Goal: Task Accomplishment & Management: Complete application form

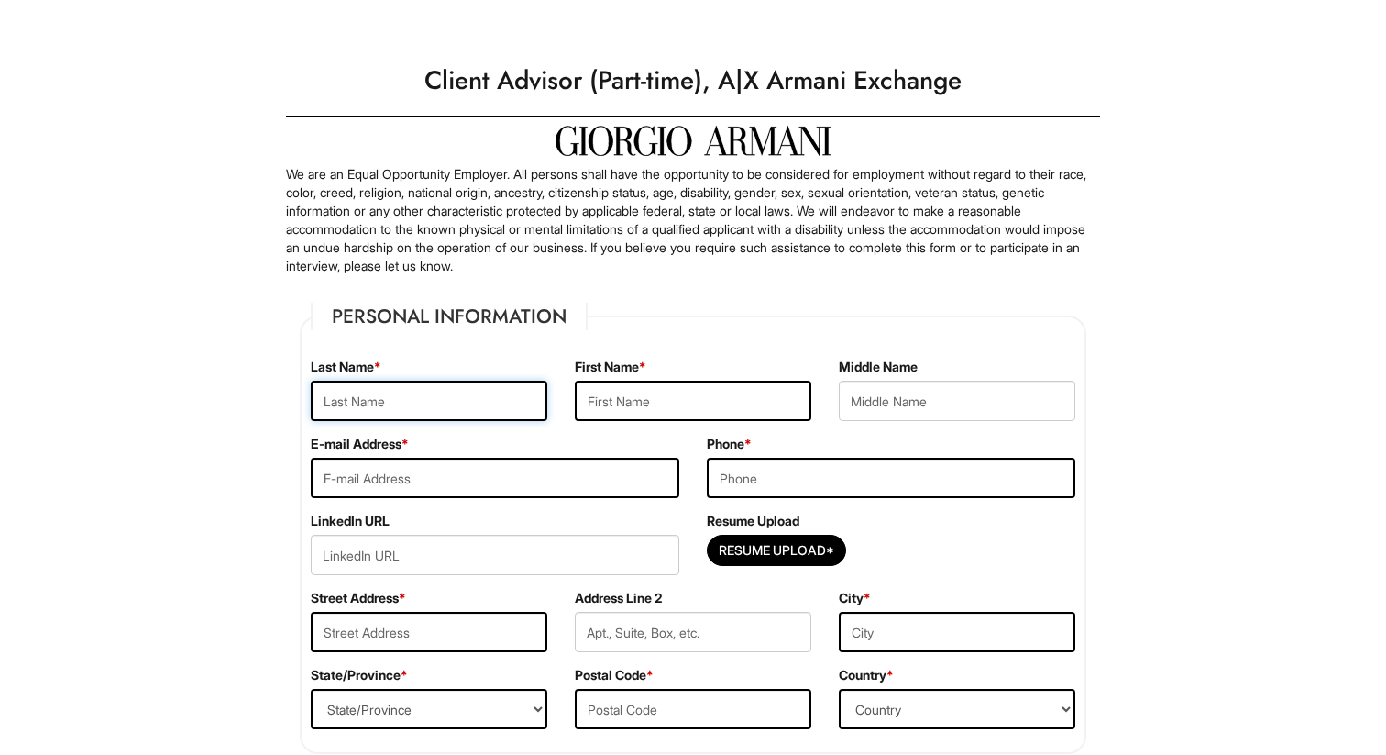
click at [453, 411] on input "text" at bounding box center [429, 400] width 237 height 40
type input "[PERSON_NAME]"
click at [534, 452] on div "E-mail Address *" at bounding box center [495, 473] width 396 height 77
click at [635, 402] on input "text" at bounding box center [693, 400] width 237 height 40
type input "Savannah"
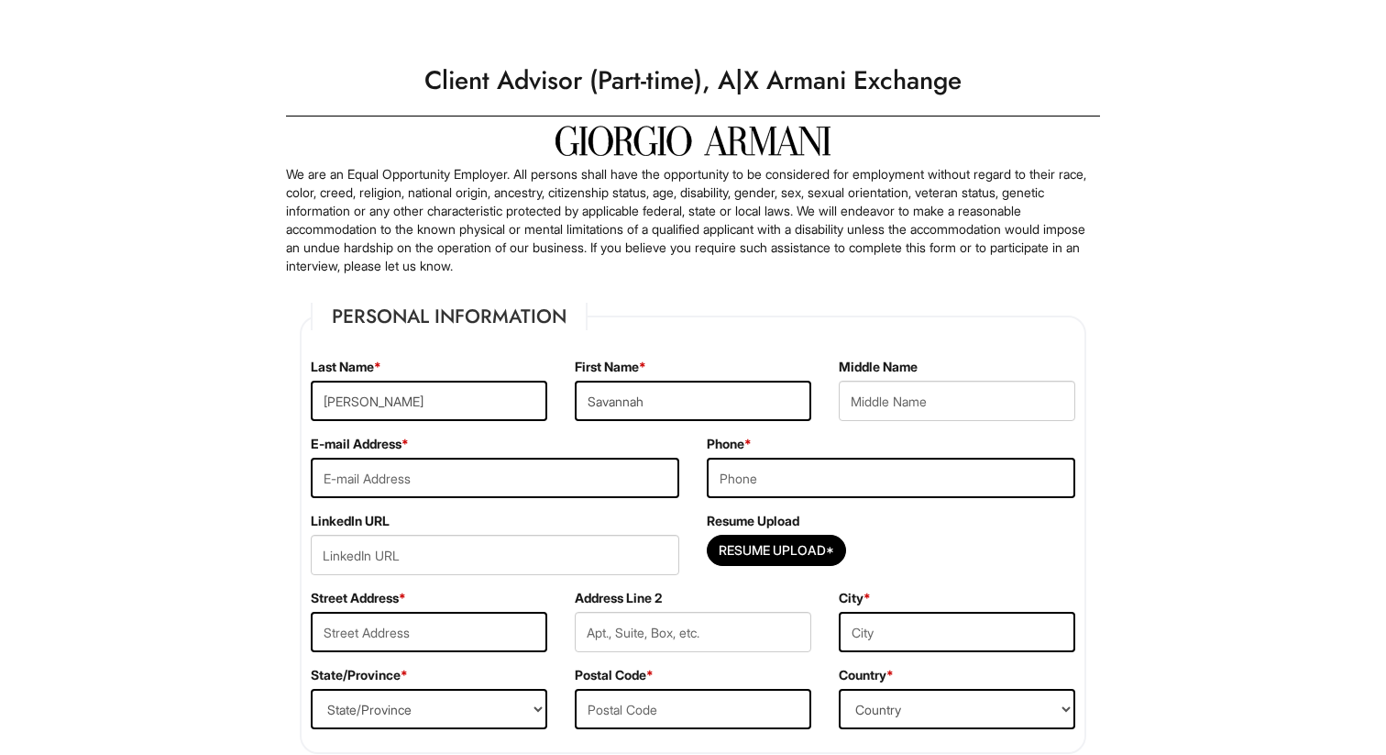
click at [618, 421] on div "First Name * [GEOGRAPHIC_DATA]" at bounding box center [693, 396] width 264 height 77
click at [538, 486] on input "email" at bounding box center [495, 478] width 369 height 40
type input "[EMAIL_ADDRESS][DOMAIN_NAME]"
type input "3014123191"
type input "[STREET_ADDRESS]"
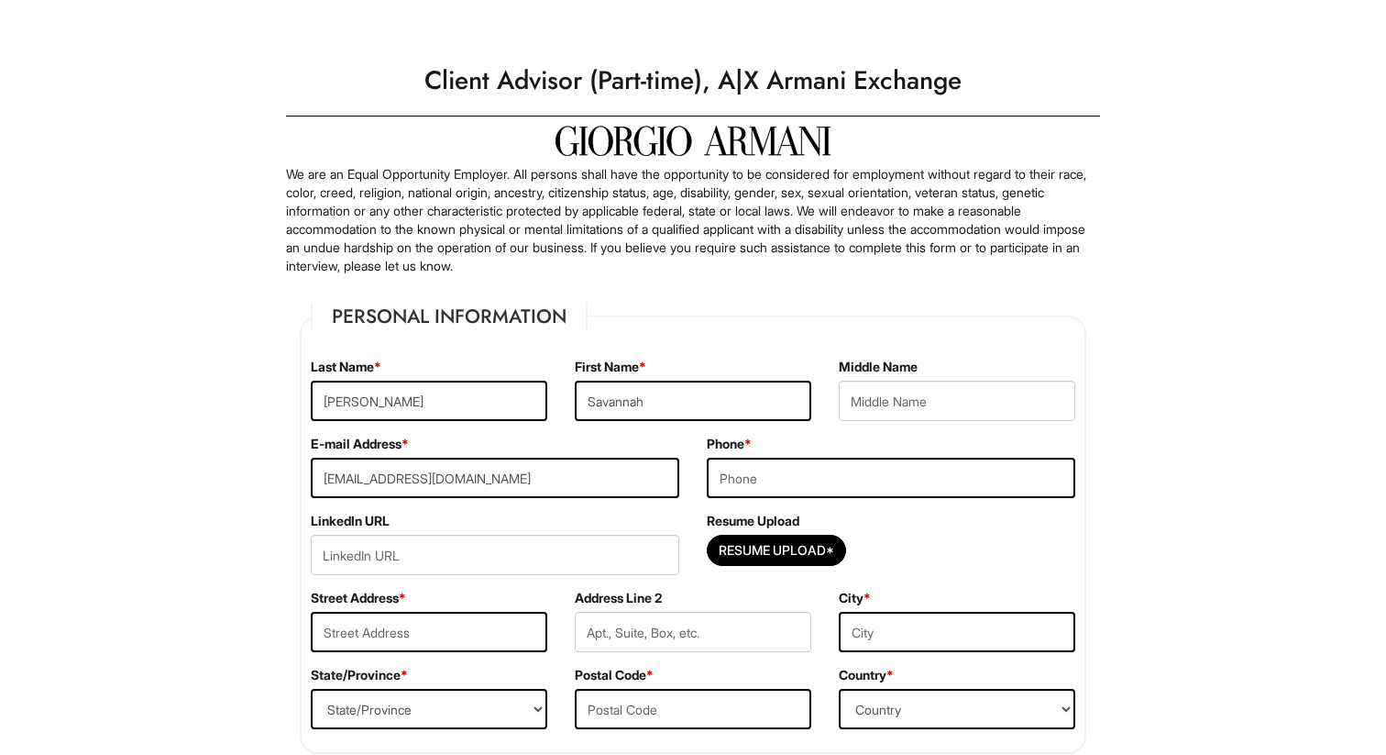
type input "[GEOGRAPHIC_DATA]"
select select "OH"
type input "45219"
select select "[GEOGRAPHIC_DATA]"
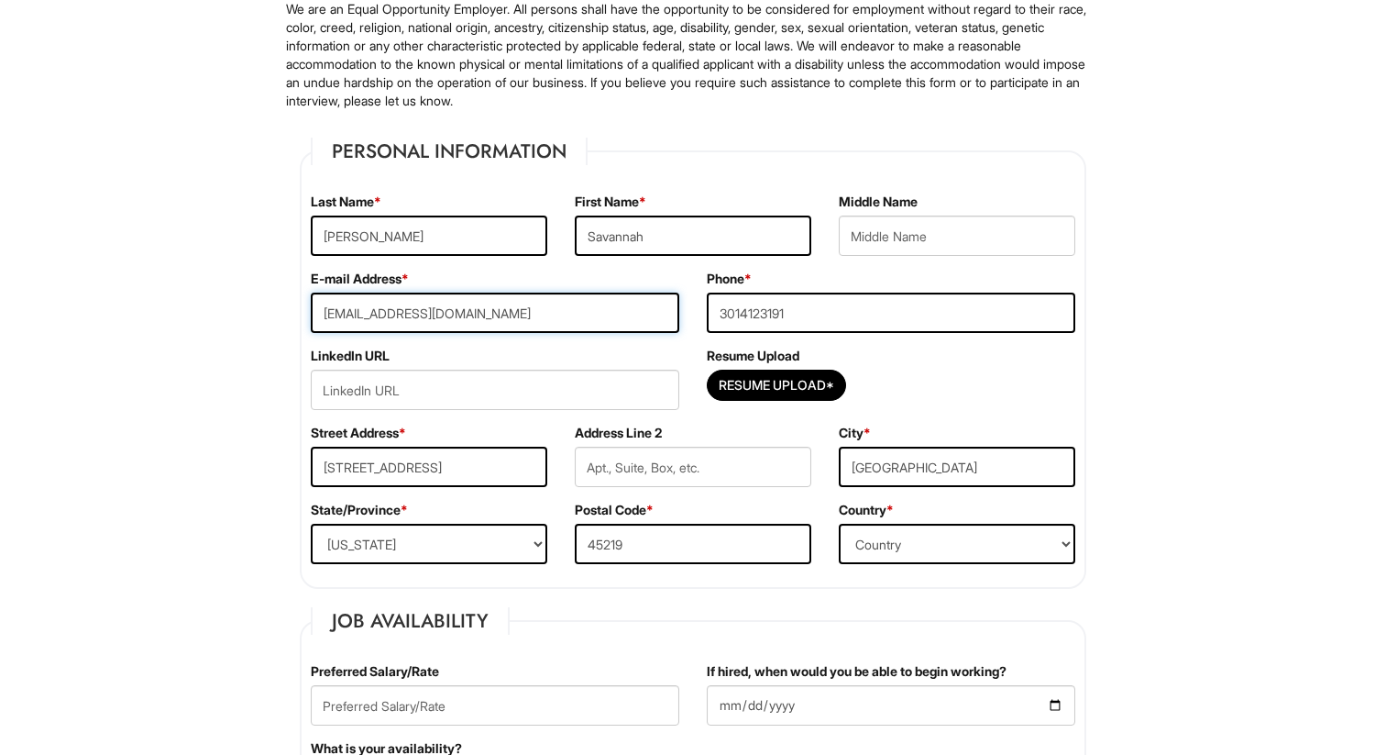
scroll to position [179, 0]
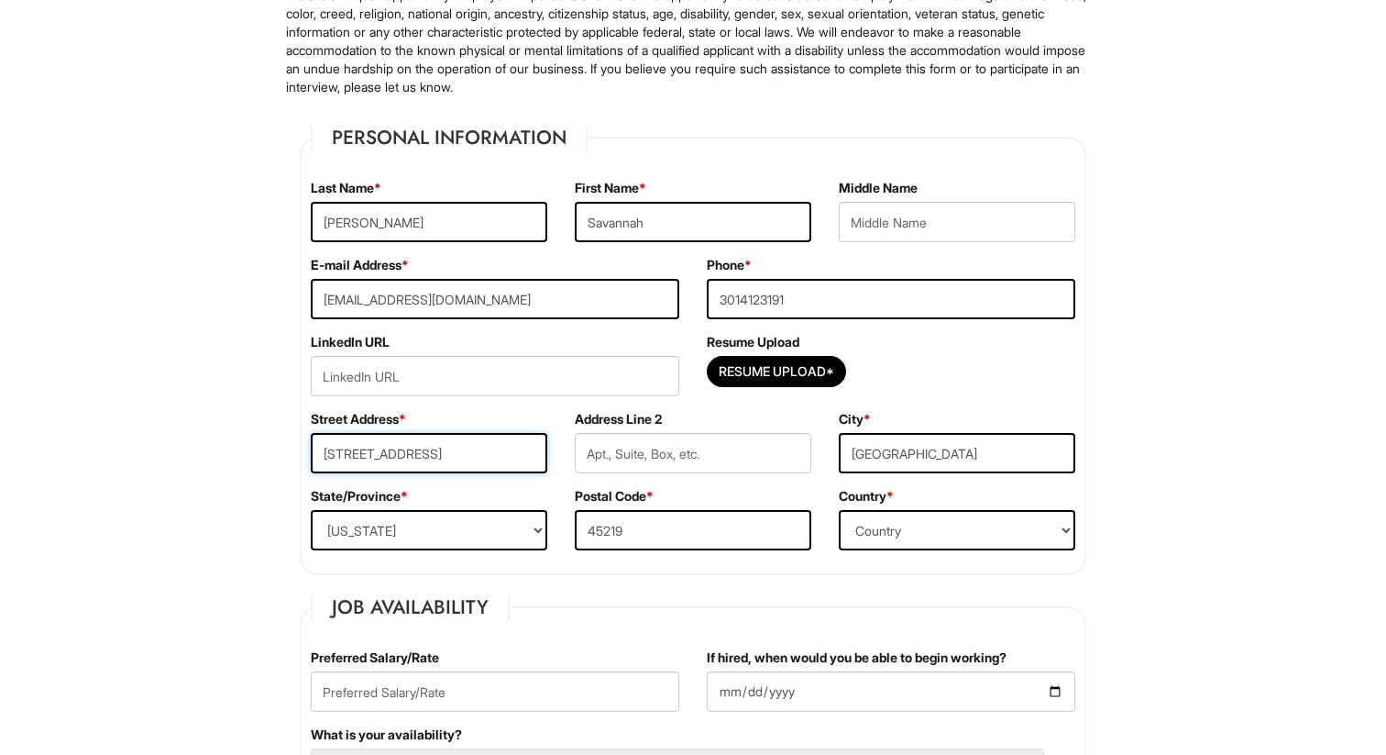
drag, startPoint x: 471, startPoint y: 450, endPoint x: 235, endPoint y: 454, distance: 236.6
type input "[STREET_ADDRESS]"
drag, startPoint x: 956, startPoint y: 448, endPoint x: 764, endPoint y: 448, distance: 192.5
click at [764, 448] on div "Street Address * [STREET_ADDRESS]" at bounding box center [693, 448] width 792 height 77
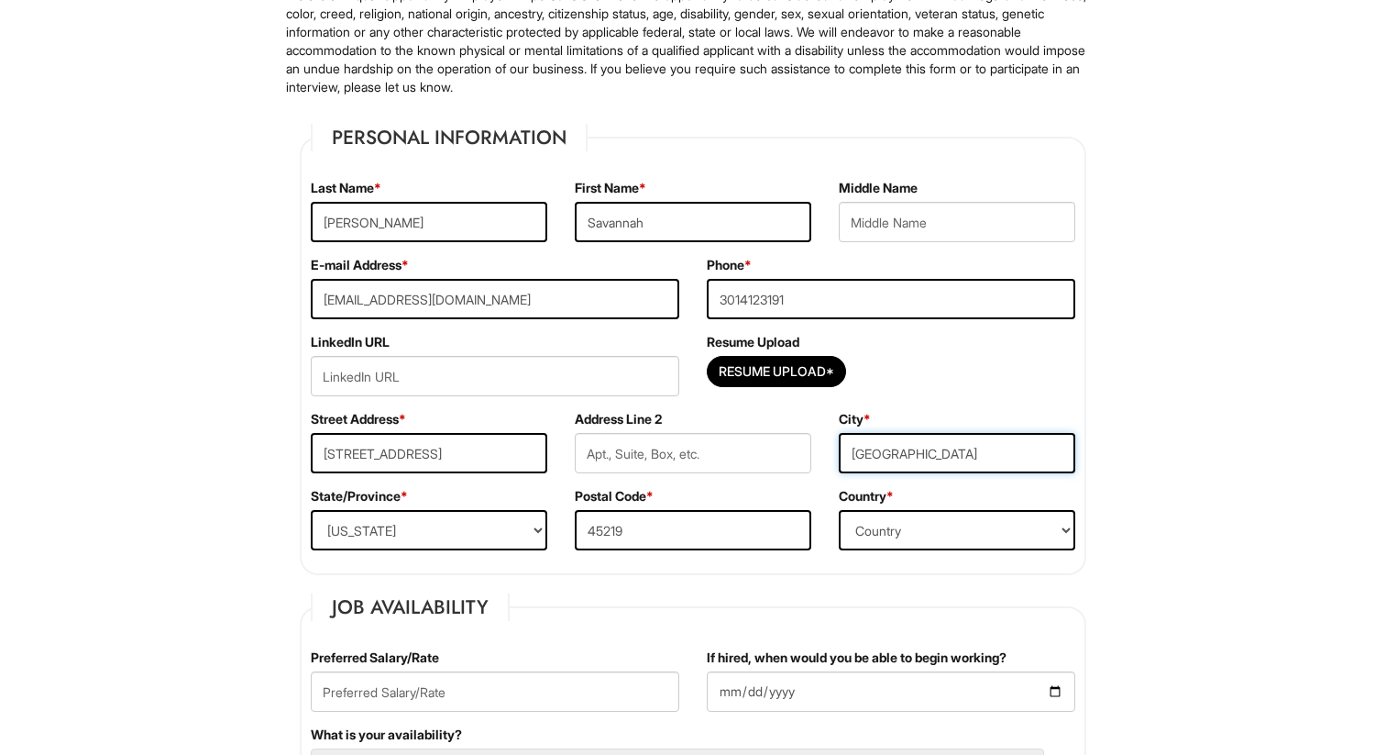
type input "[GEOGRAPHIC_DATA]"
click at [397, 529] on select "State/Province [US_STATE] [US_STATE] [US_STATE] [US_STATE] [US_STATE] [US_STATE…" at bounding box center [429, 530] width 237 height 40
click at [311, 510] on select "State/Province [US_STATE] [US_STATE] [US_STATE] [US_STATE] [US_STATE] [US_STATE…" at bounding box center [429, 530] width 237 height 40
click at [379, 529] on select "State/Province [US_STATE] [US_STATE] [US_STATE] [US_STATE] [US_STATE] [US_STATE…" at bounding box center [429, 530] width 237 height 40
select select "NY"
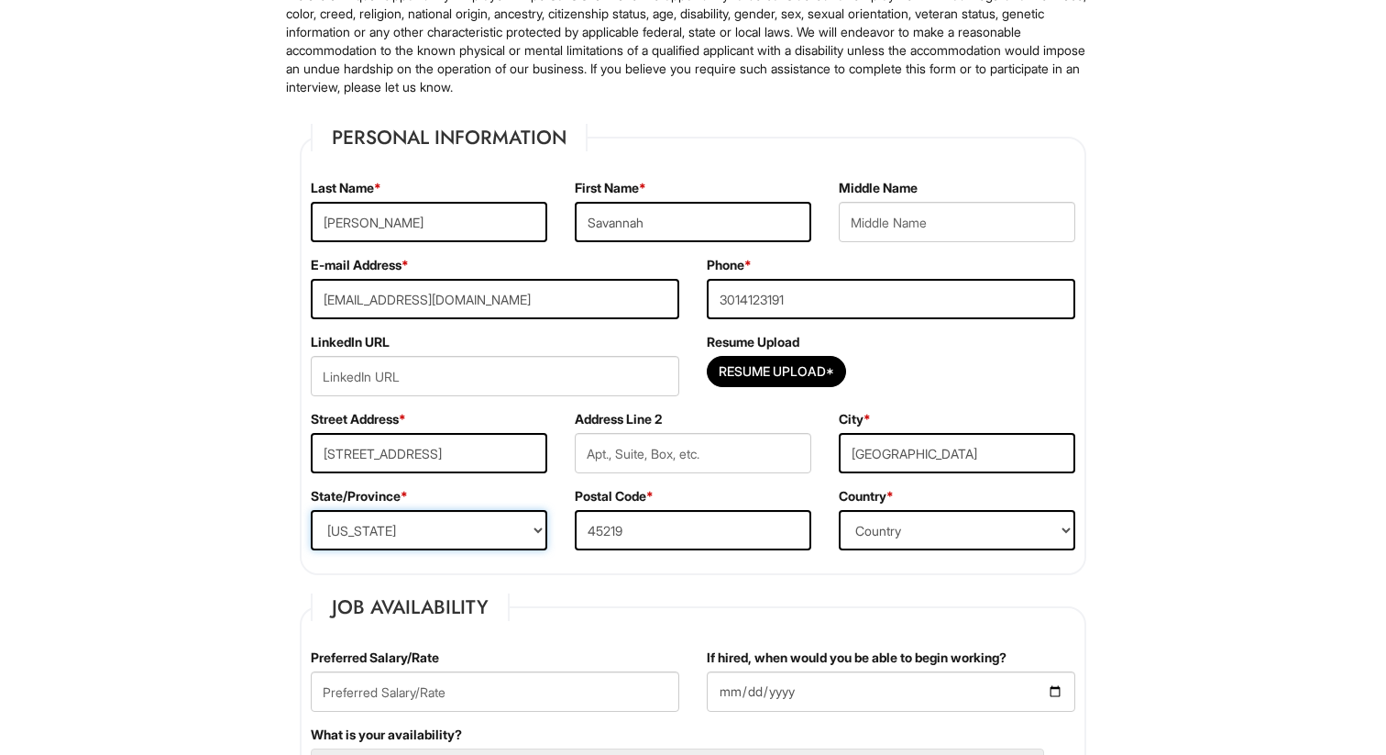
click at [311, 510] on select "State/Province [US_STATE] [US_STATE] [US_STATE] [US_STATE] [US_STATE] [US_STATE…" at bounding box center [429, 530] width 237 height 40
drag, startPoint x: 689, startPoint y: 526, endPoint x: 470, endPoint y: 525, distance: 218.2
click at [470, 525] on div "State/Province * State/Province [US_STATE] [US_STATE] [US_STATE] [US_STATE] [US…" at bounding box center [693, 525] width 792 height 77
type input "11216"
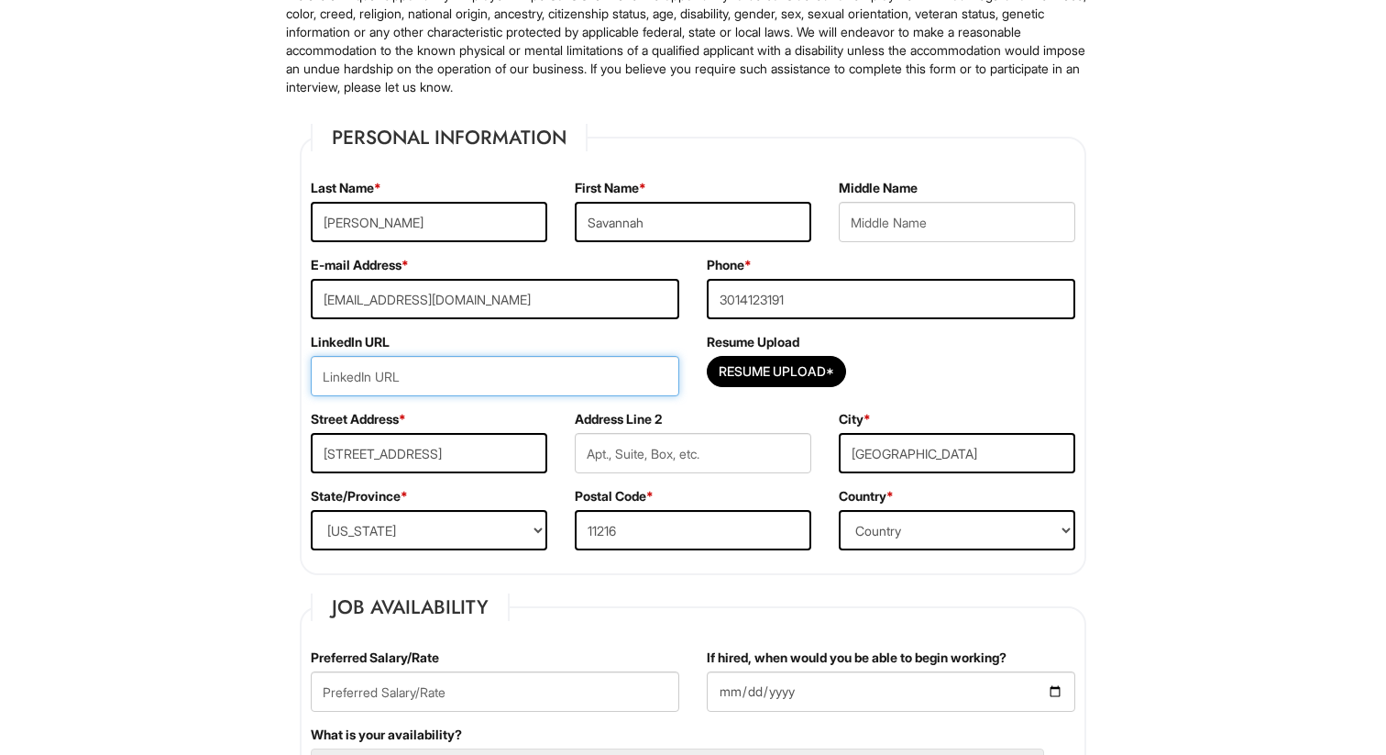
click at [534, 381] on input "url" at bounding box center [495, 376] width 369 height 40
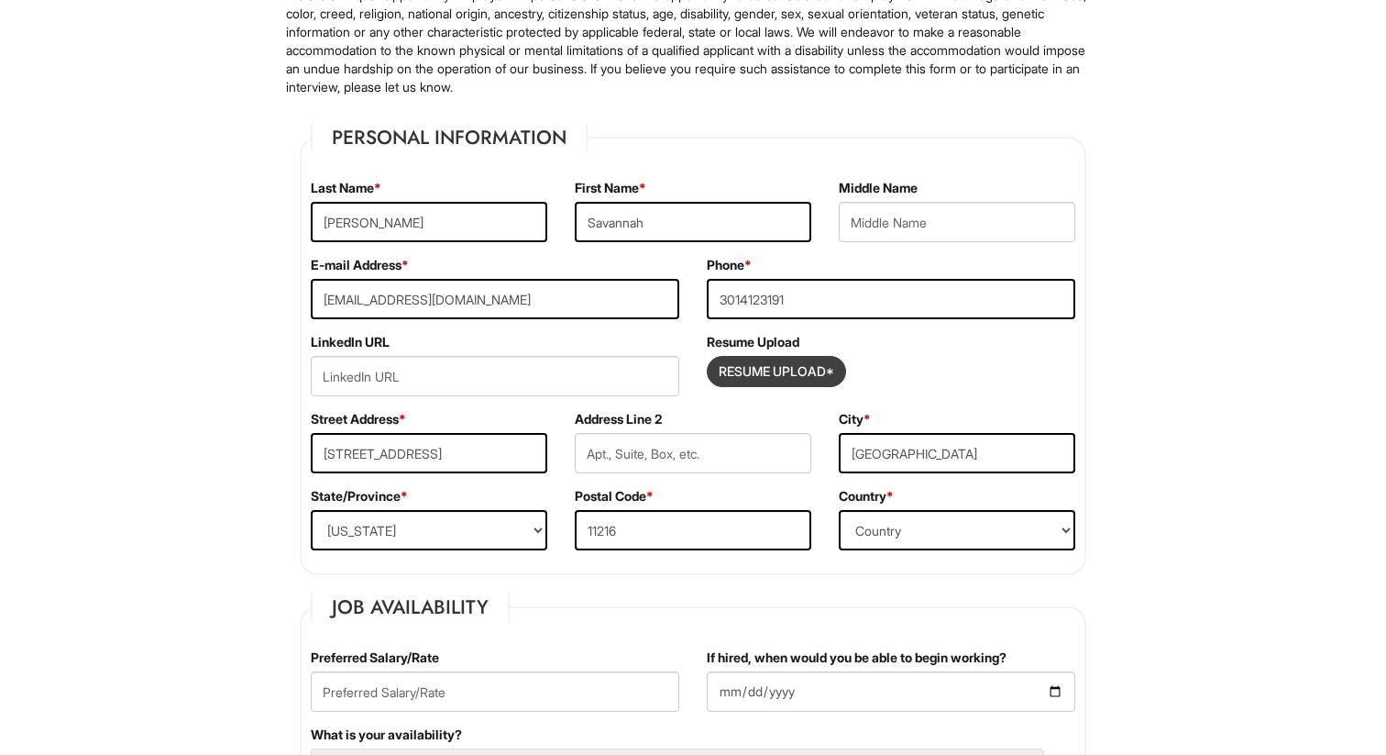
click at [735, 357] on input "Resume Upload*" at bounding box center [777, 371] width 138 height 29
type input "C:\fakepath\[PERSON_NAME] Resume.docx (6).pdf"
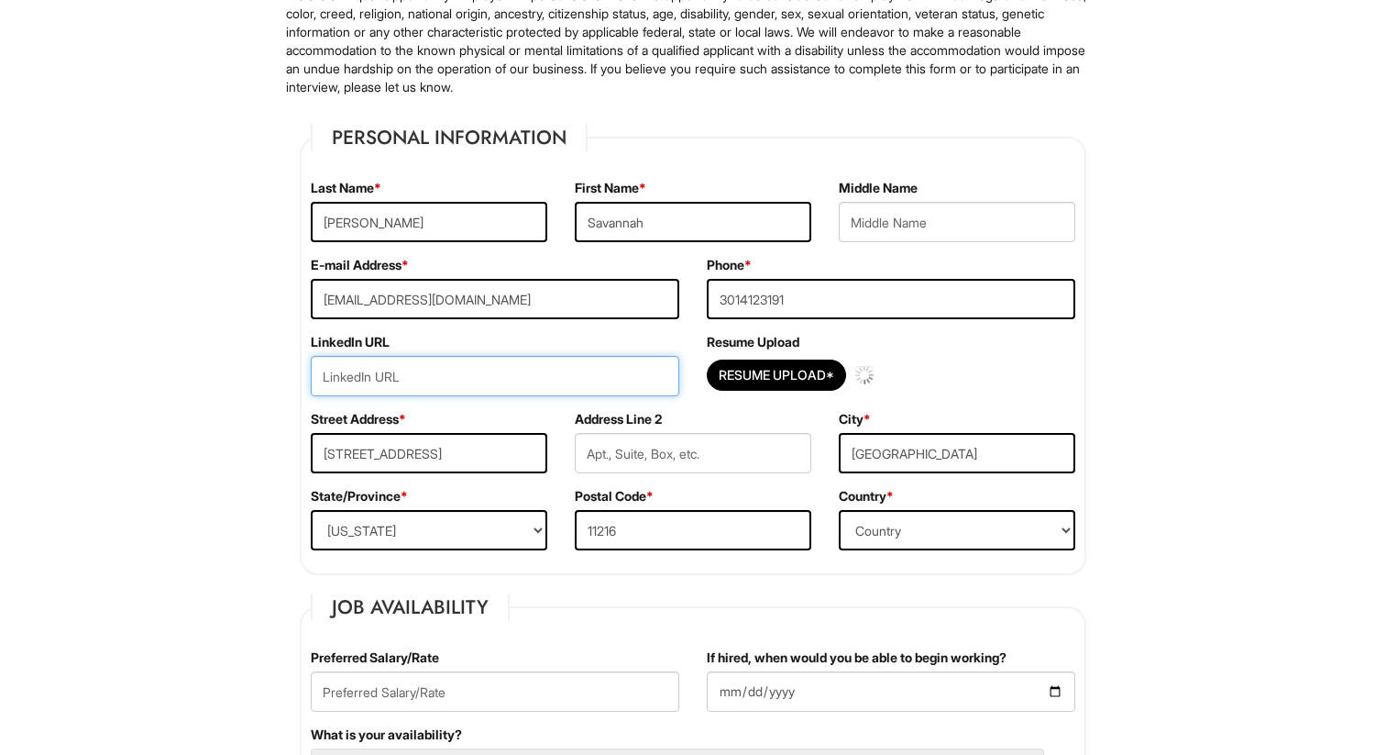
click at [595, 375] on input "url" at bounding box center [495, 376] width 369 height 40
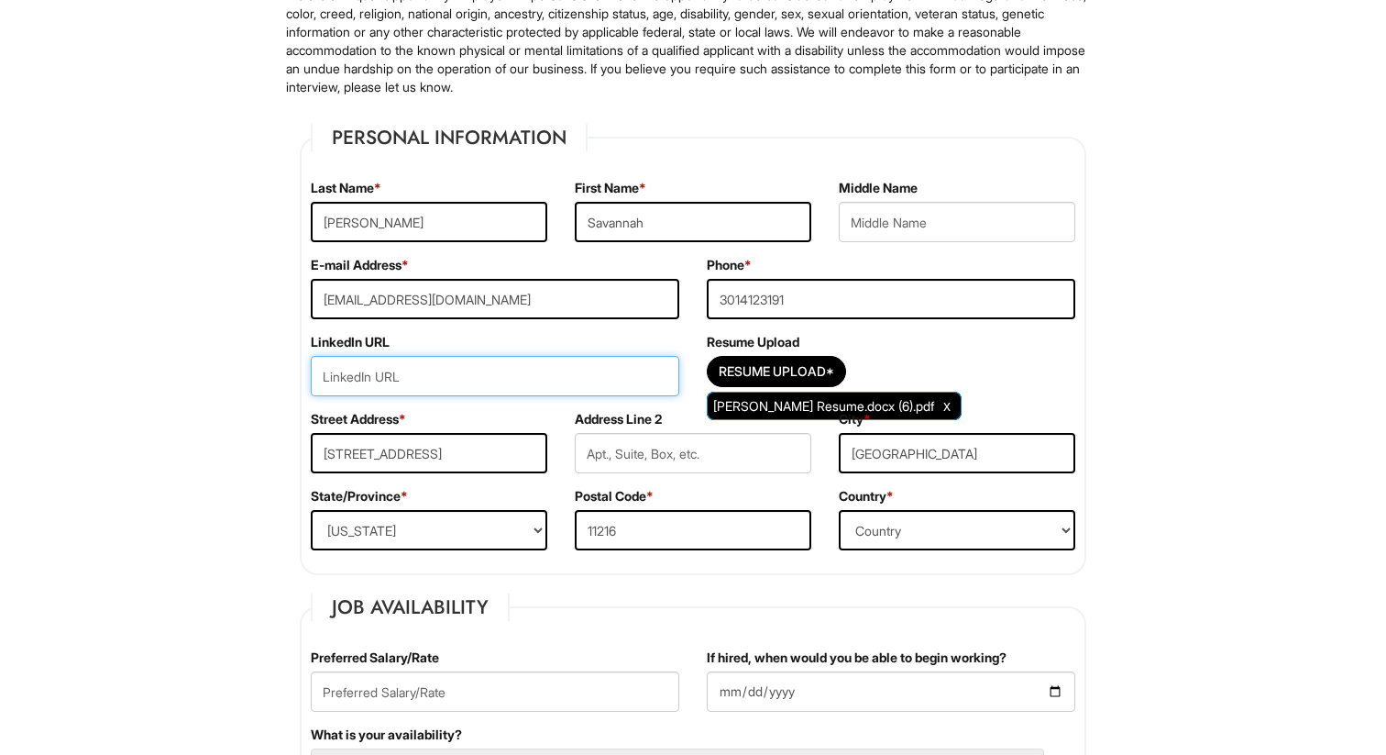
paste input "[DOMAIN_NAME][URL][PERSON_NAME]"
type input "[DOMAIN_NAME][URL][PERSON_NAME]"
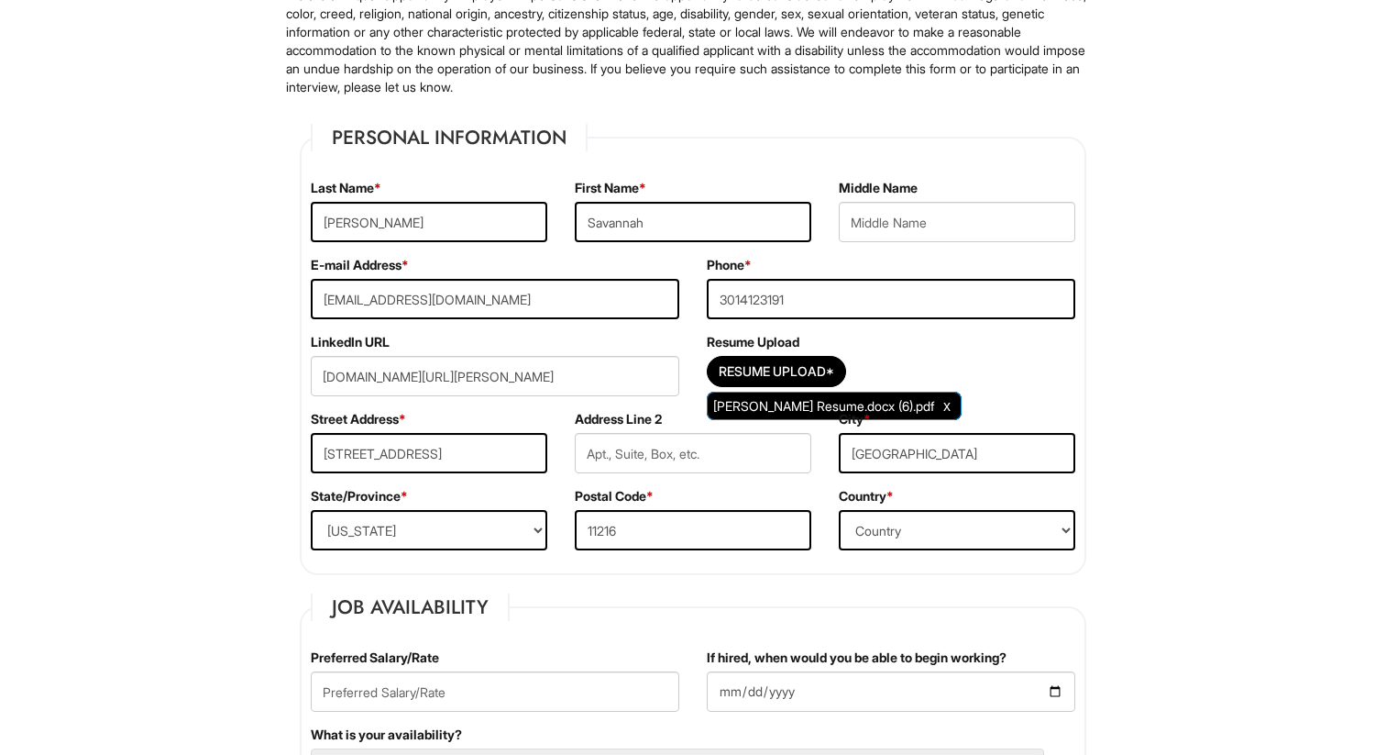
click at [1019, 389] on div "Resume Upload* [PERSON_NAME] Resume.docx (6).pdf" at bounding box center [891, 376] width 369 height 40
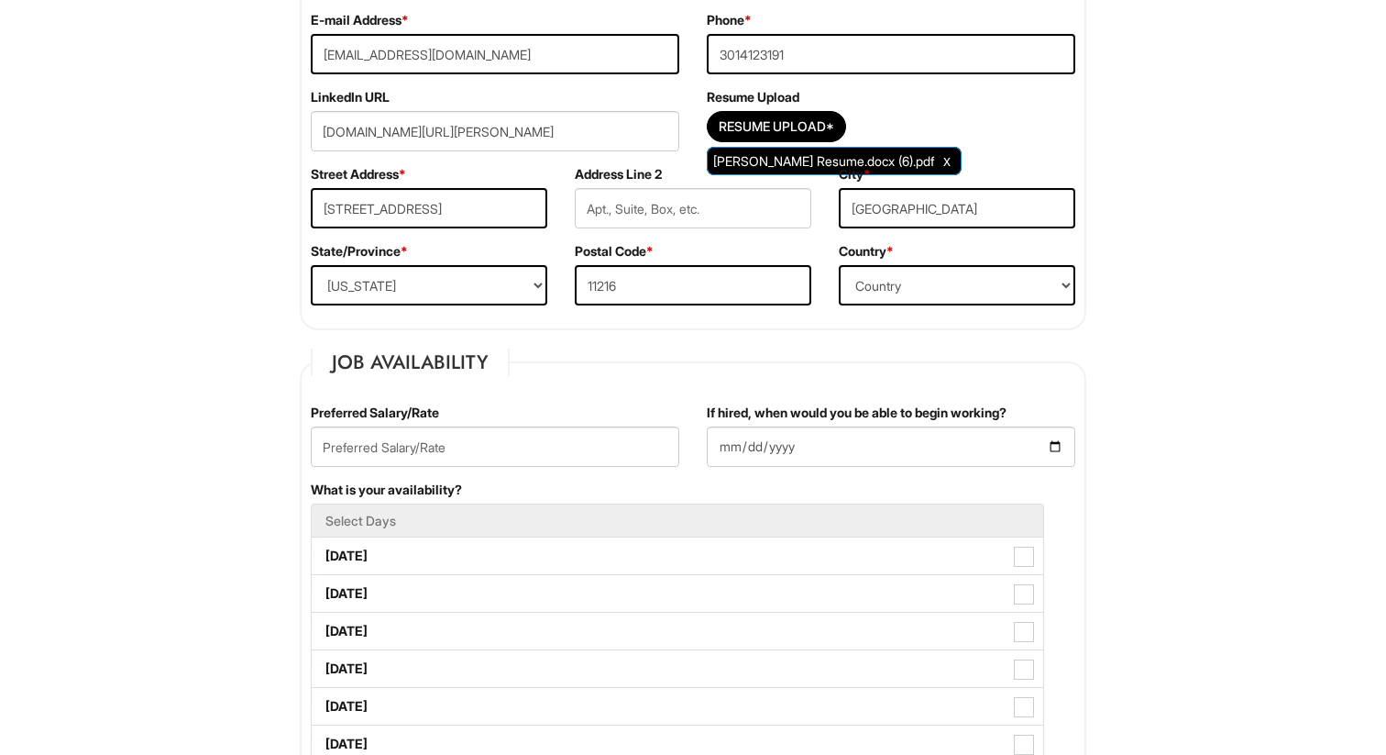
scroll to position [710, 0]
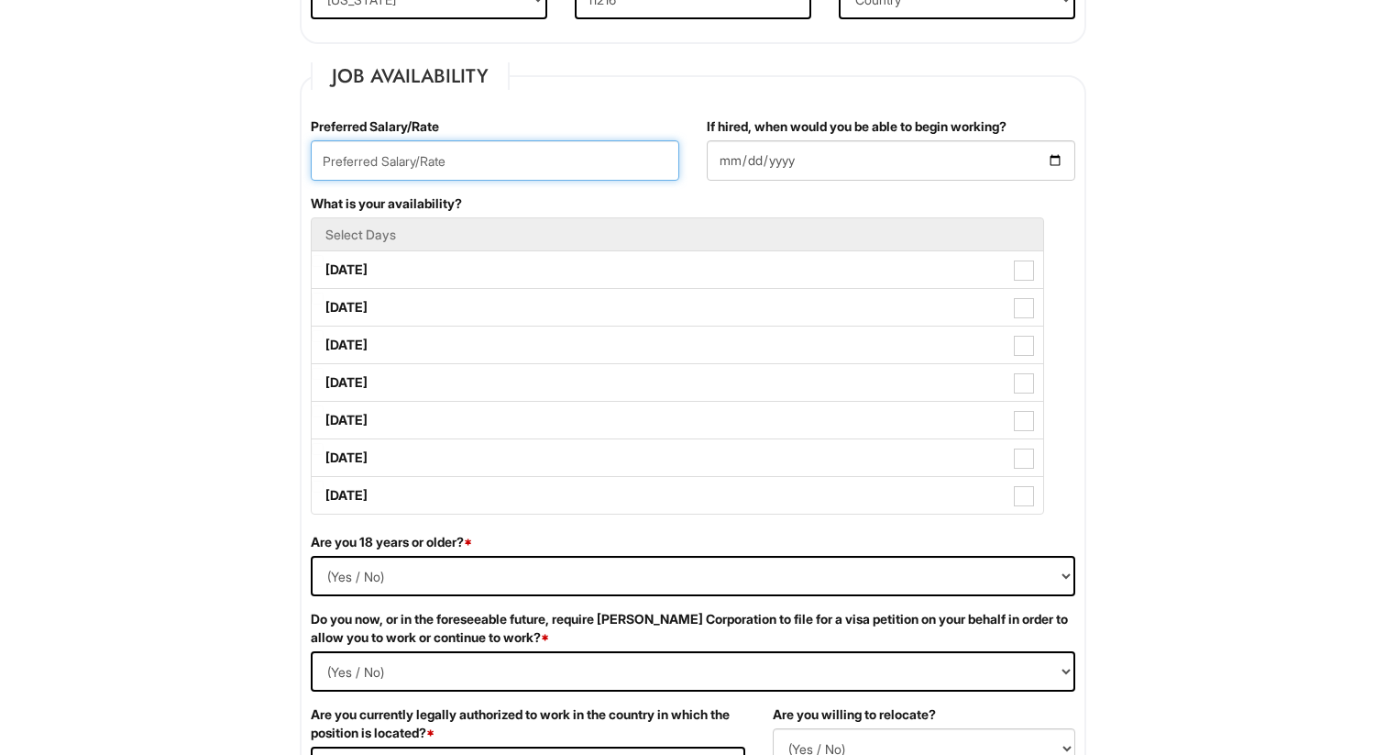
click at [471, 171] on input "text" at bounding box center [495, 160] width 369 height 40
type input "18 hr"
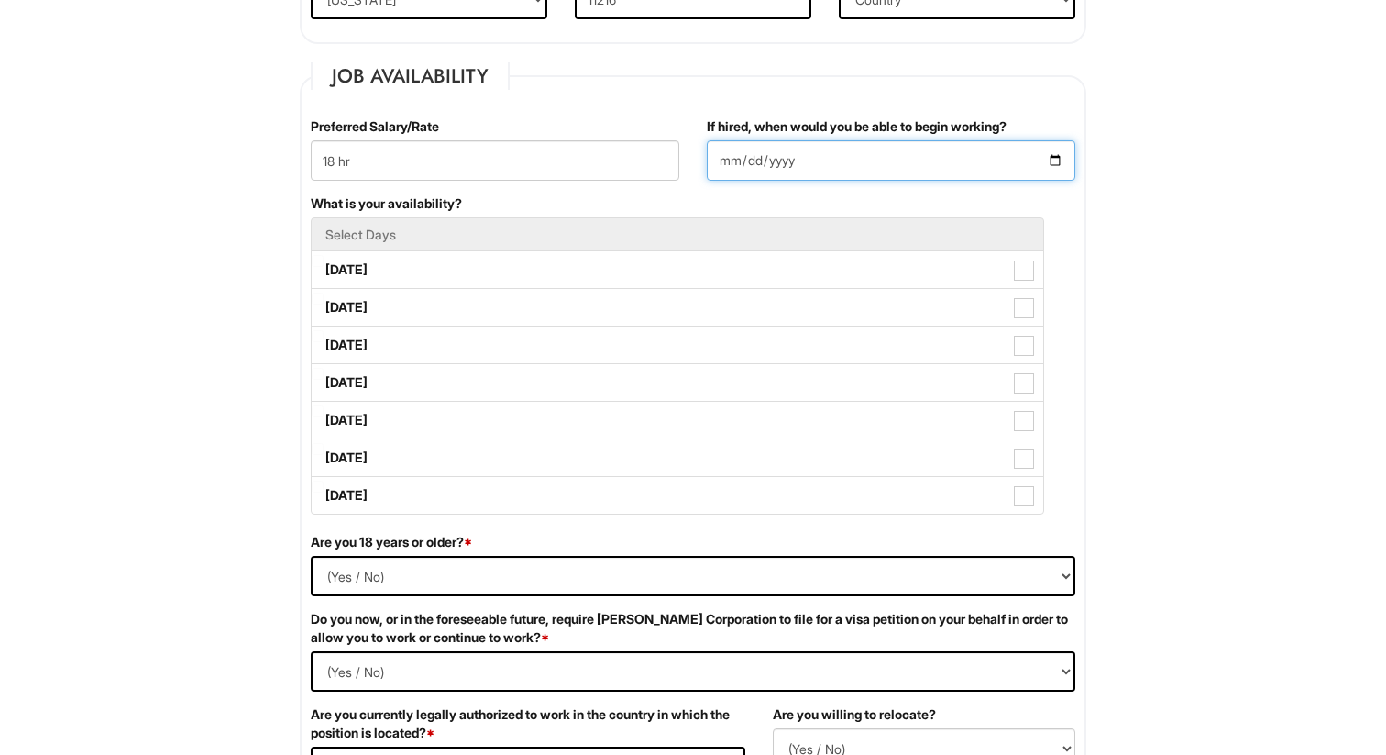
click at [865, 163] on input "If hired, when would you be able to begin working?" at bounding box center [891, 160] width 369 height 40
click at [1056, 164] on input "If hired, when would you be able to begin working?" at bounding box center [891, 160] width 369 height 40
type input "[DATE]"
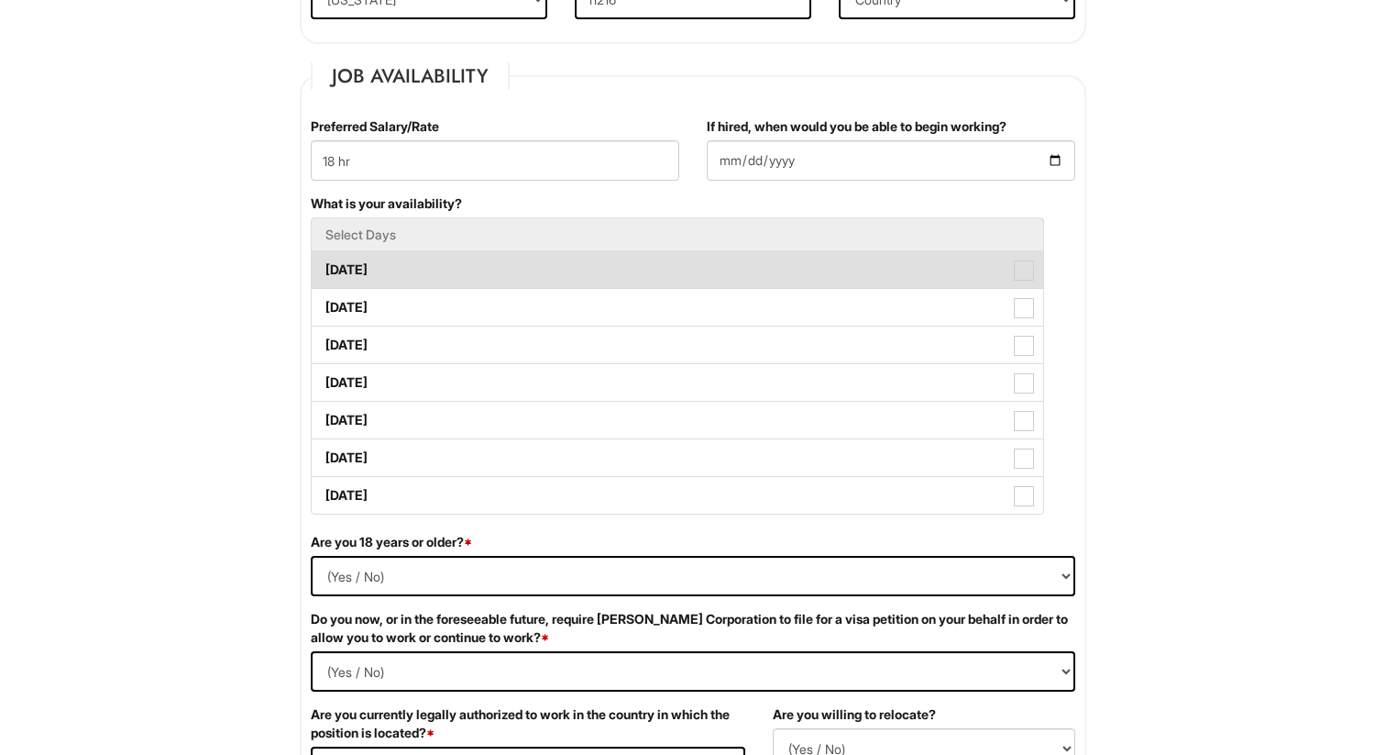
click at [1031, 271] on span at bounding box center [1024, 270] width 20 height 20
click at [324, 267] on Available_Monday "[DATE]" at bounding box center [318, 261] width 12 height 12
checkbox Available_Monday "true"
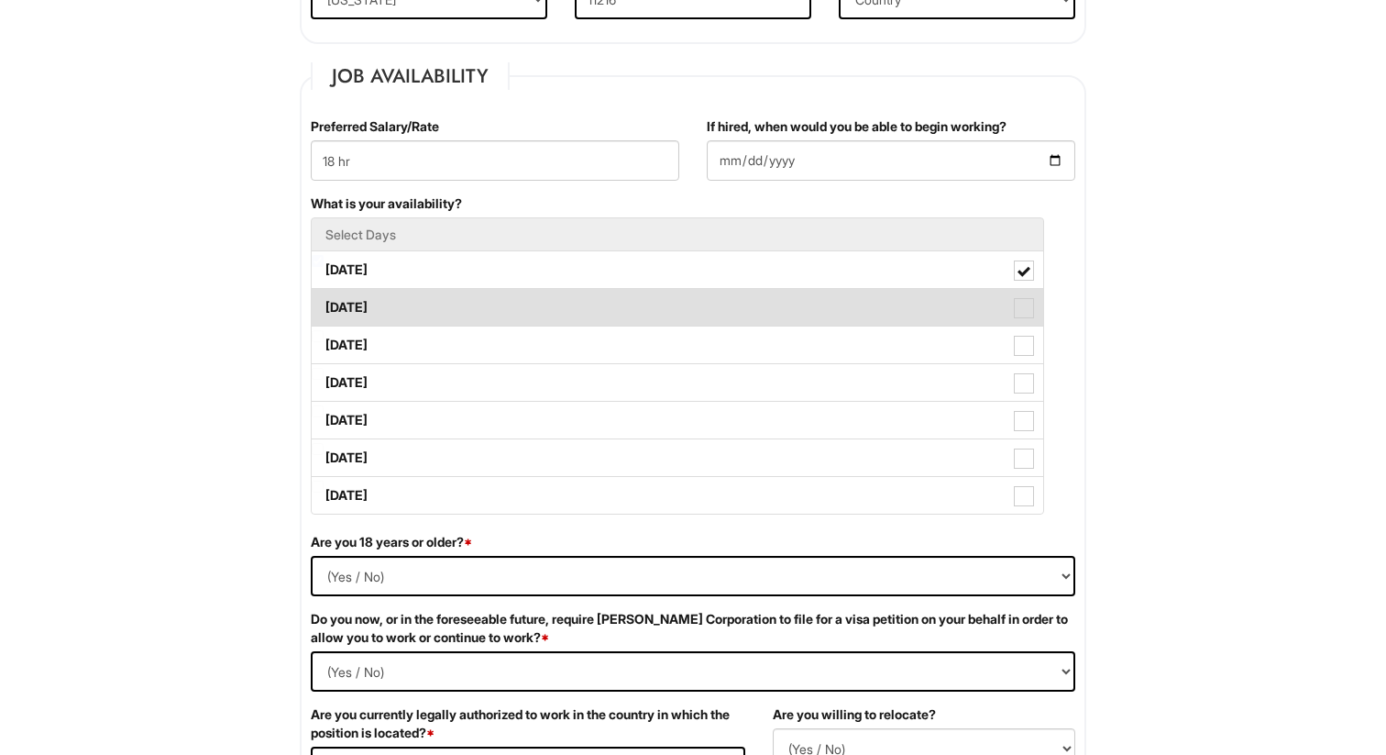
click at [1036, 299] on label "[DATE]" at bounding box center [678, 307] width 732 height 37
click at [324, 299] on Available_Tuesday "[DATE]" at bounding box center [318, 298] width 12 height 12
checkbox Available_Tuesday "true"
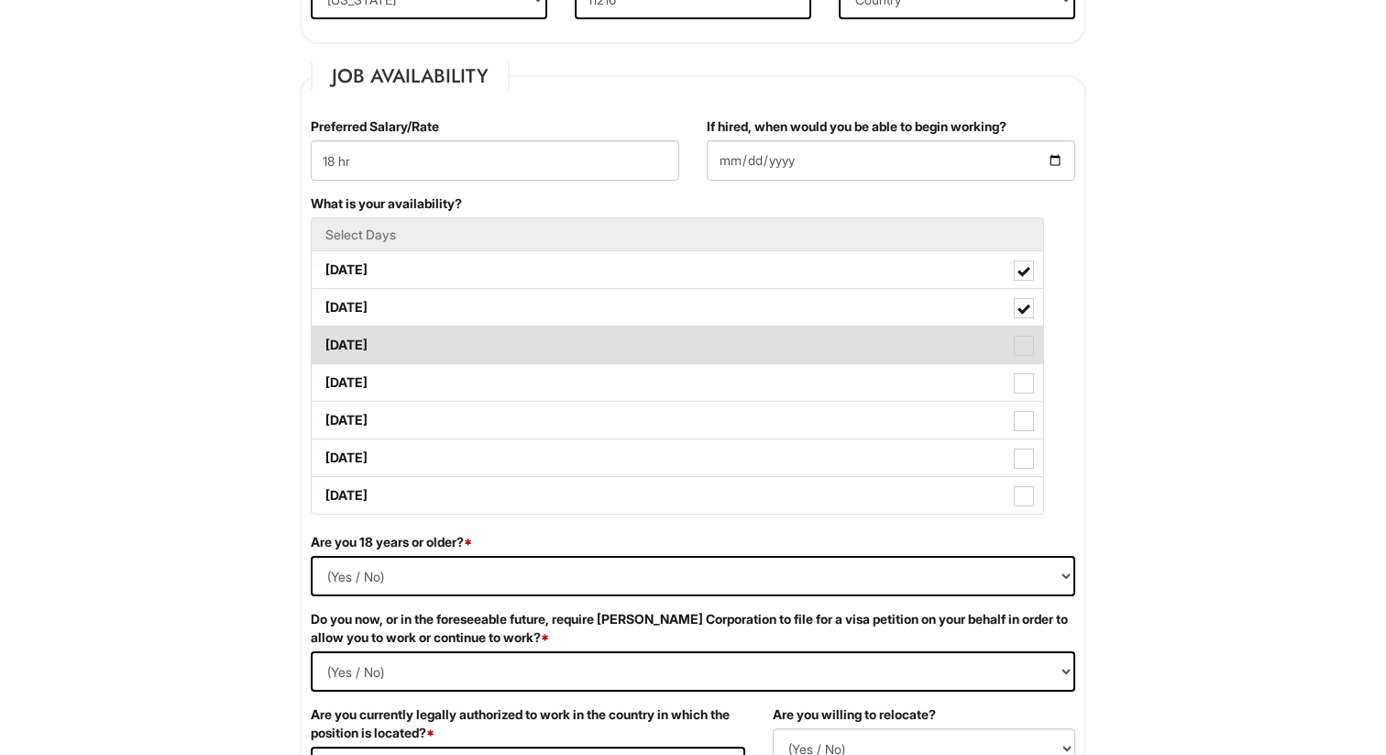
click at [1026, 344] on span at bounding box center [1024, 346] width 20 height 20
click at [324, 342] on Available_Wednesday "[DATE]" at bounding box center [318, 336] width 12 height 12
click at [1026, 344] on span at bounding box center [1024, 346] width 13 height 13
click at [324, 342] on Available_Wednesday "[DATE]" at bounding box center [318, 336] width 12 height 12
checkbox Available_Wednesday "false"
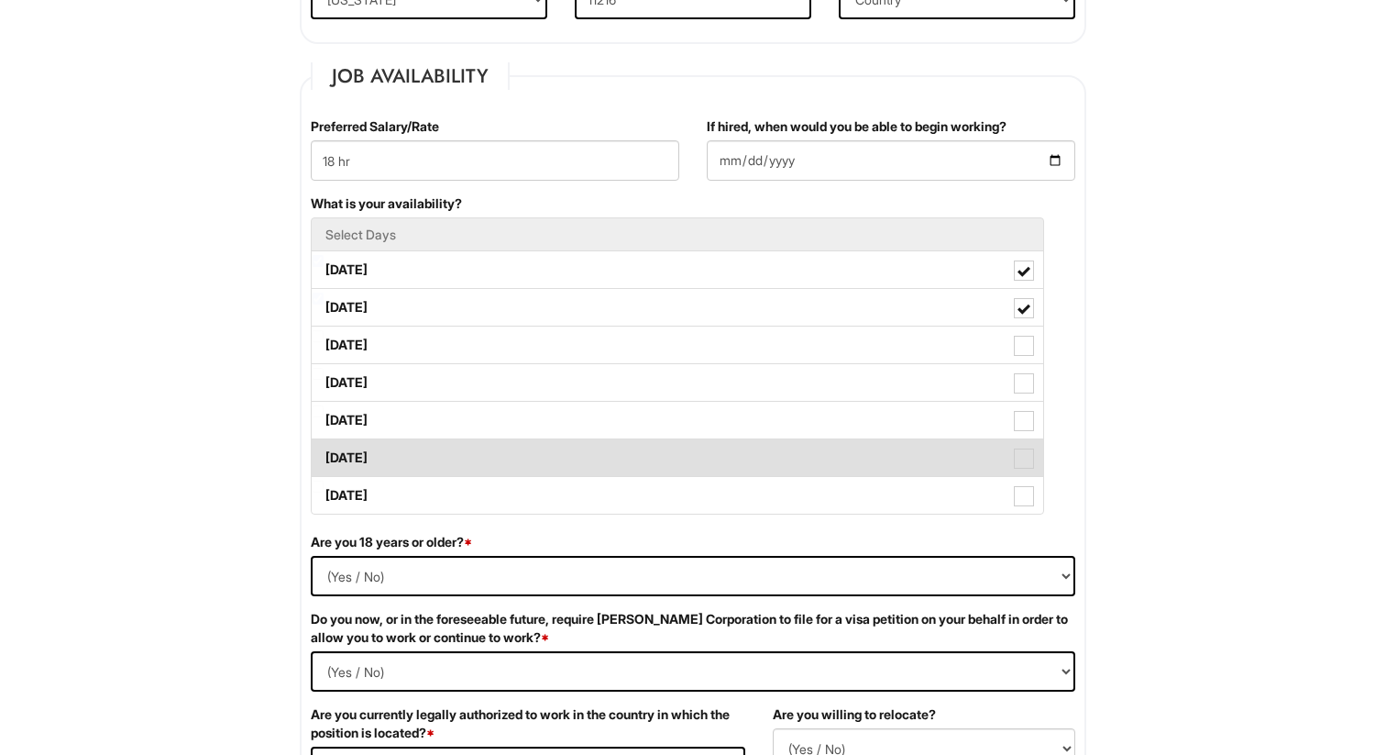
click at [1020, 458] on span at bounding box center [1024, 458] width 20 height 20
click at [324, 455] on Available_Saturday "[DATE]" at bounding box center [318, 449] width 12 height 12
checkbox Available_Saturday "true"
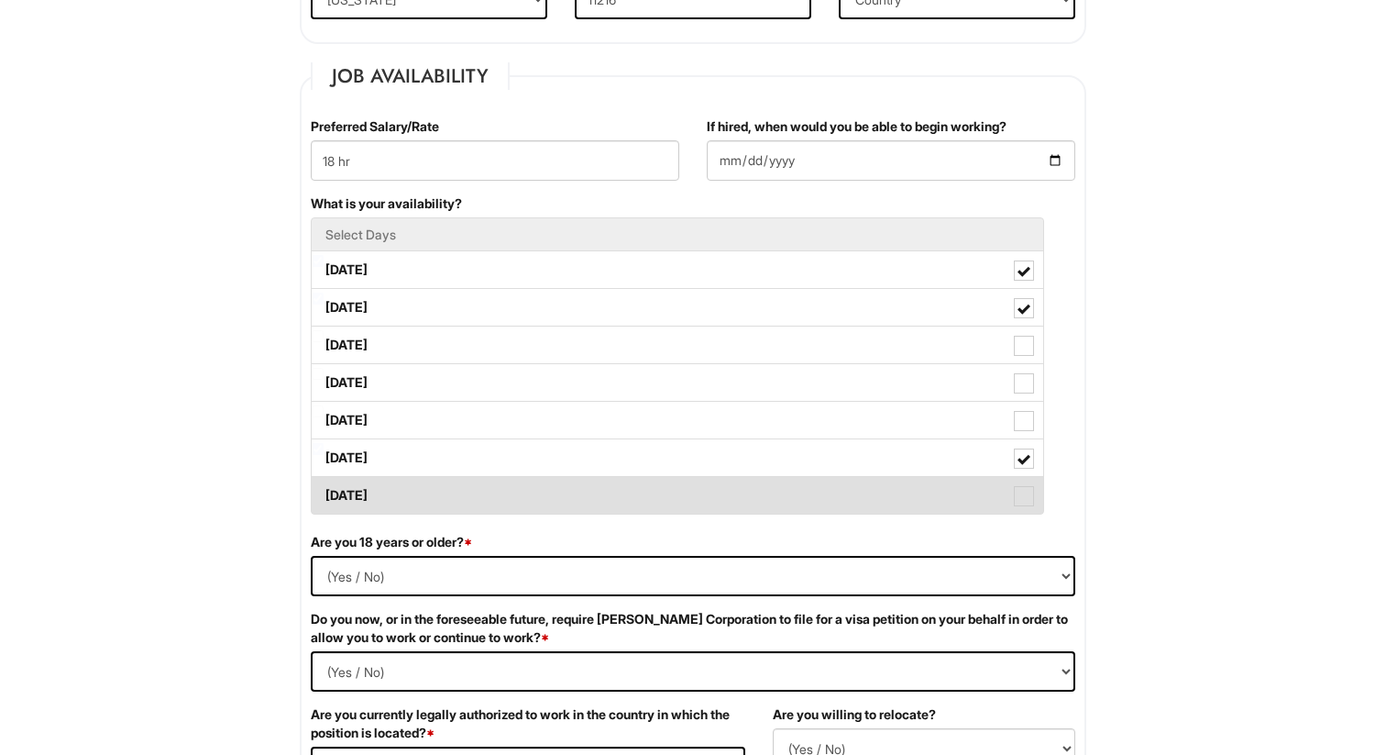
click at [1020, 488] on span at bounding box center [1024, 496] width 20 height 20
click at [324, 488] on Available_Sunday "[DATE]" at bounding box center [318, 486] width 12 height 12
checkbox Available_Sunday "true"
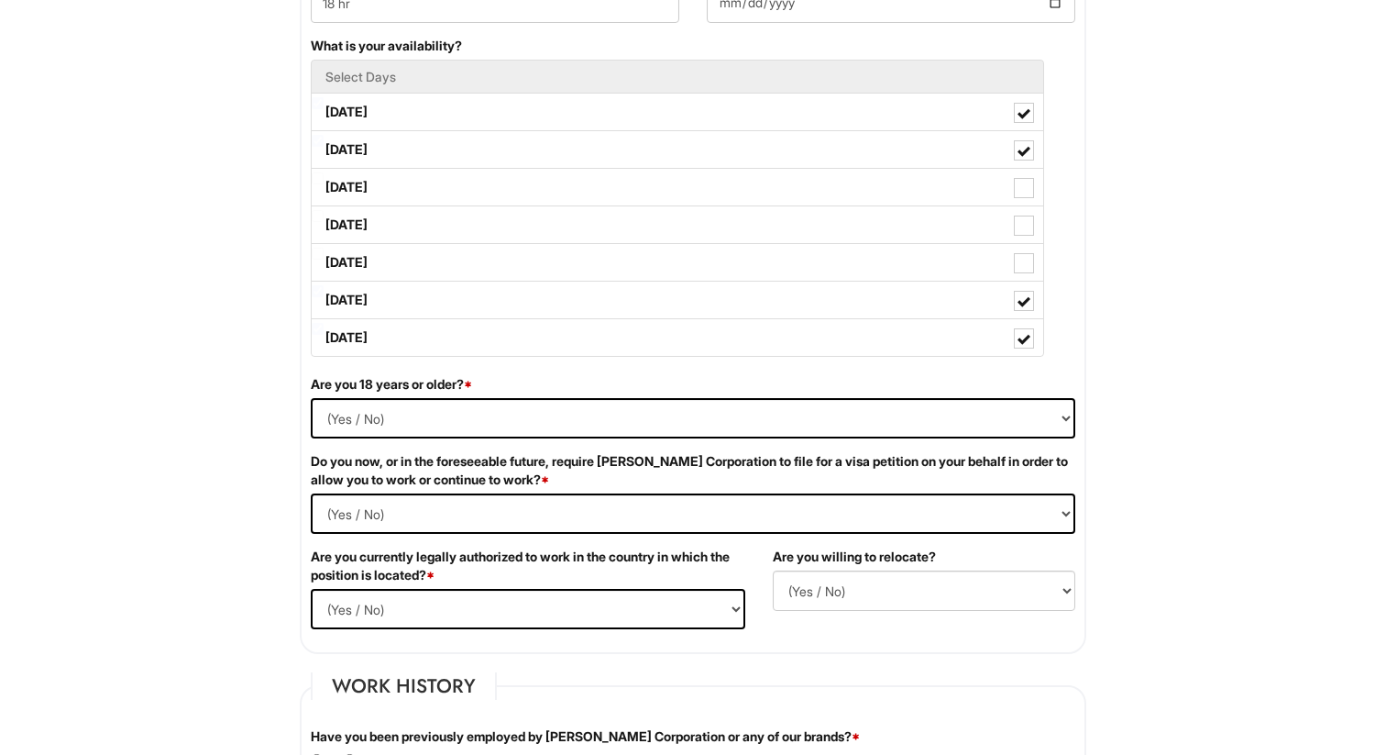
scroll to position [883, 0]
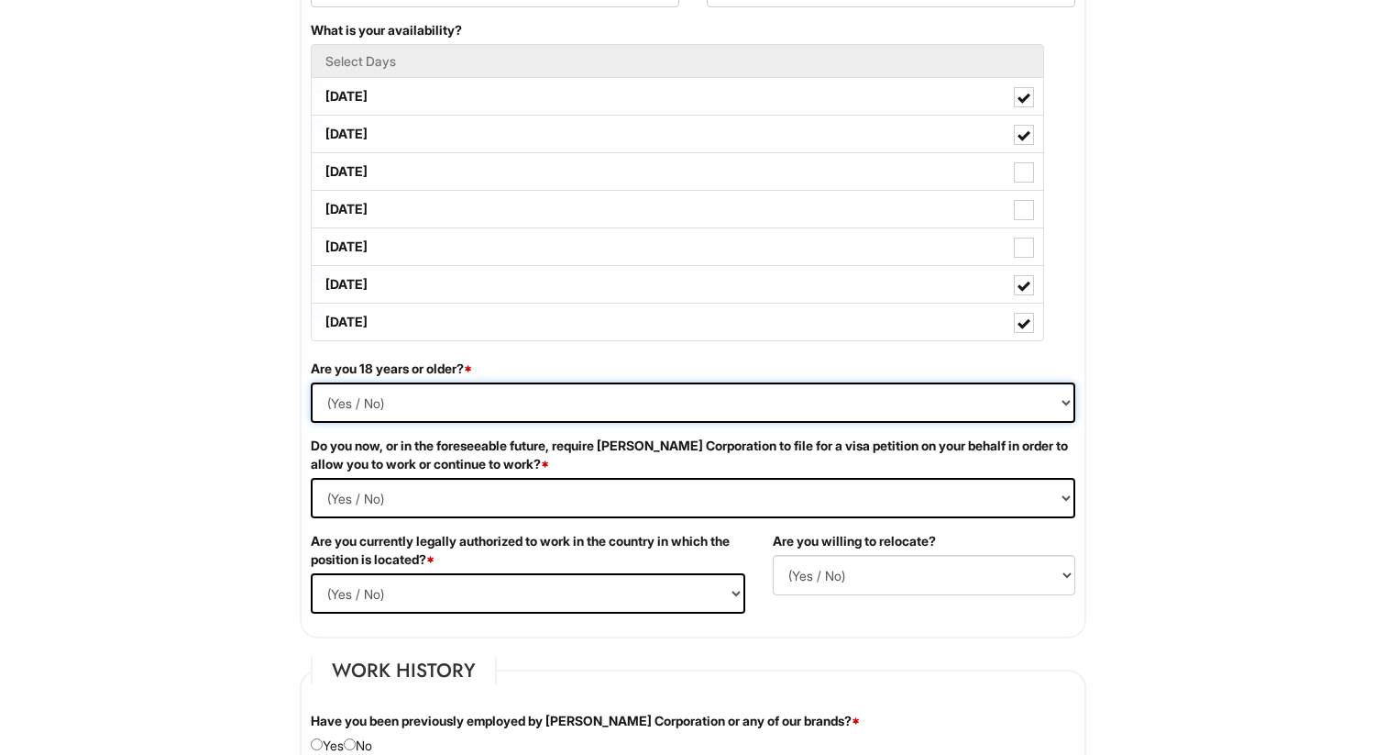
click at [699, 394] on select "(Yes / No) Yes No" at bounding box center [693, 402] width 765 height 40
select select "Yes"
click at [311, 382] on select "(Yes / No) Yes No" at bounding box center [693, 402] width 765 height 40
click at [562, 488] on Required "(Yes / No) Yes No" at bounding box center [693, 498] width 765 height 40
select Required "No"
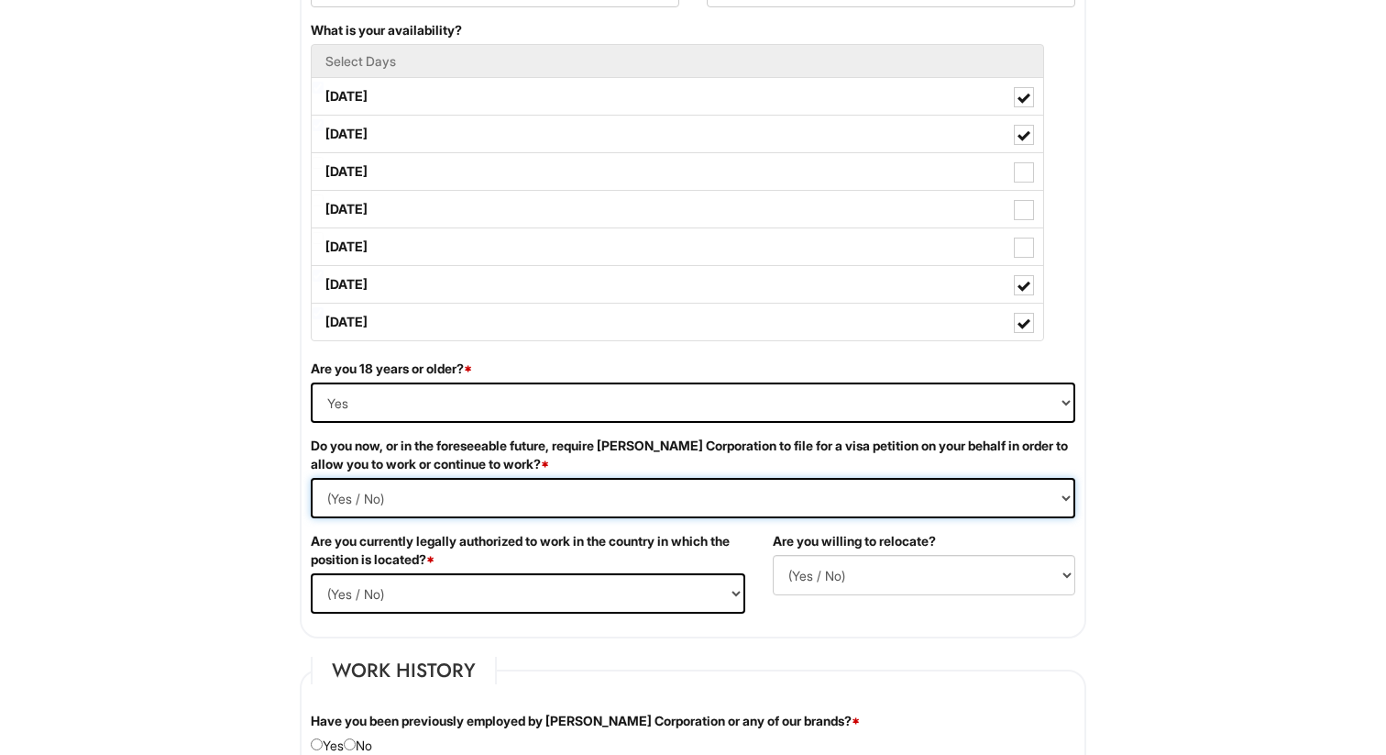
click at [311, 478] on Required "(Yes / No) Yes No" at bounding box center [693, 498] width 765 height 40
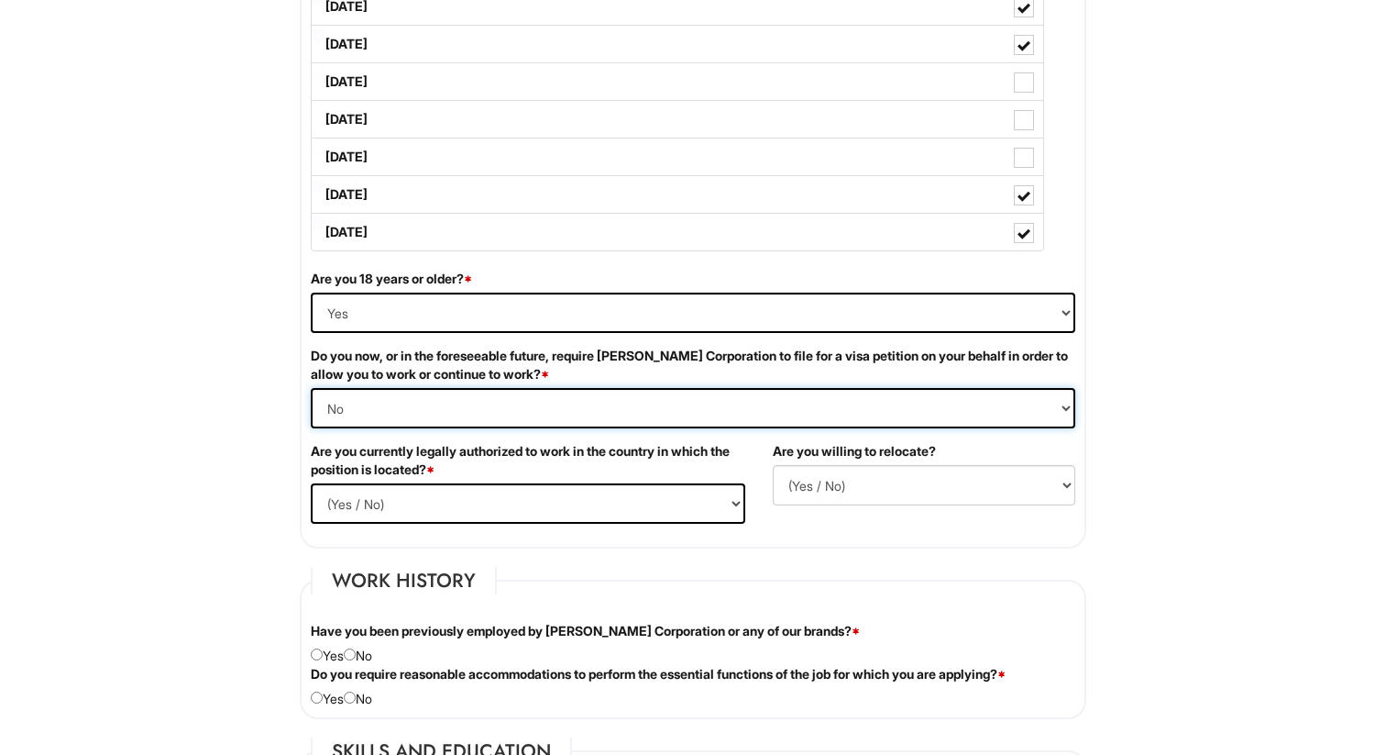
scroll to position [976, 0]
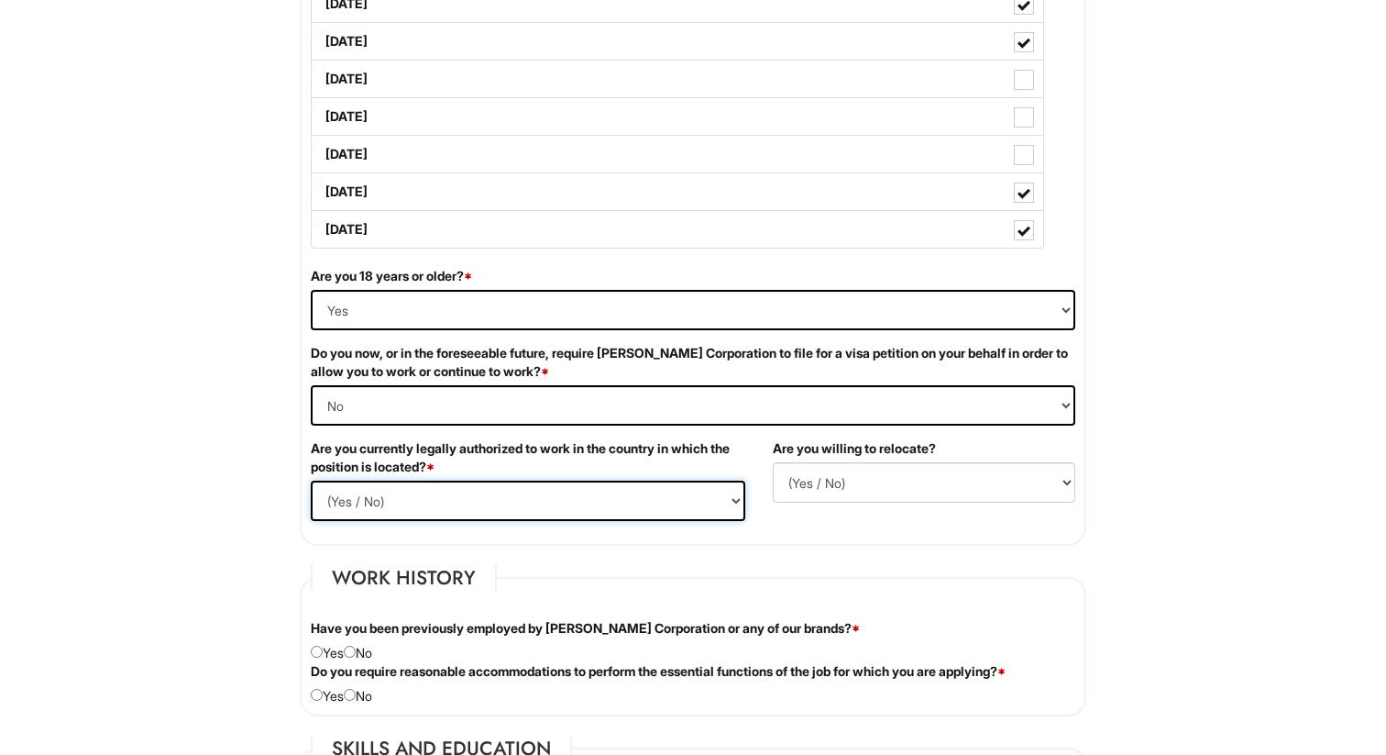
click at [513, 502] on select "(Yes / No) Yes No" at bounding box center [528, 500] width 435 height 40
select select "Yes"
click at [311, 480] on select "(Yes / No) Yes No" at bounding box center [528, 500] width 435 height 40
click at [845, 478] on select "(Yes / No) No Yes" at bounding box center [924, 482] width 303 height 40
select select "N"
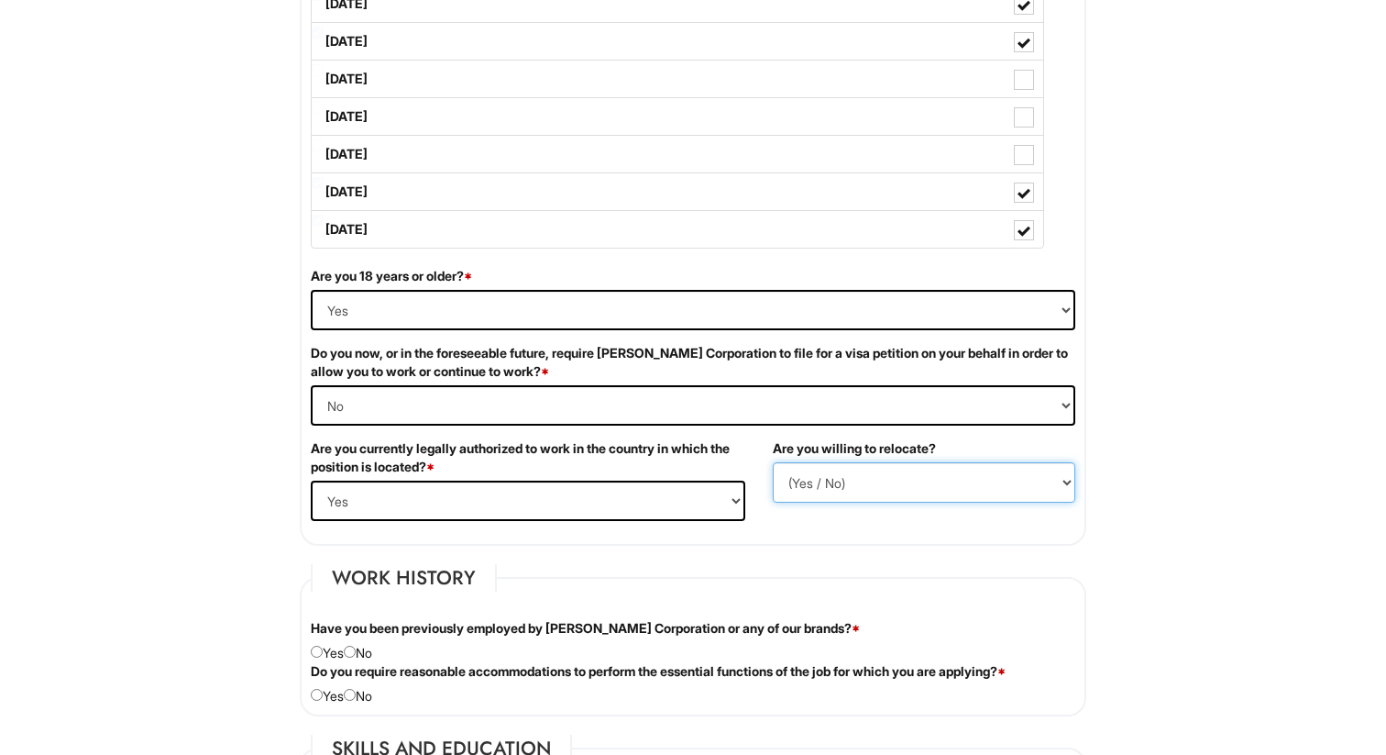
click at [773, 462] on select "(Yes / No) No Yes" at bounding box center [924, 482] width 303 height 40
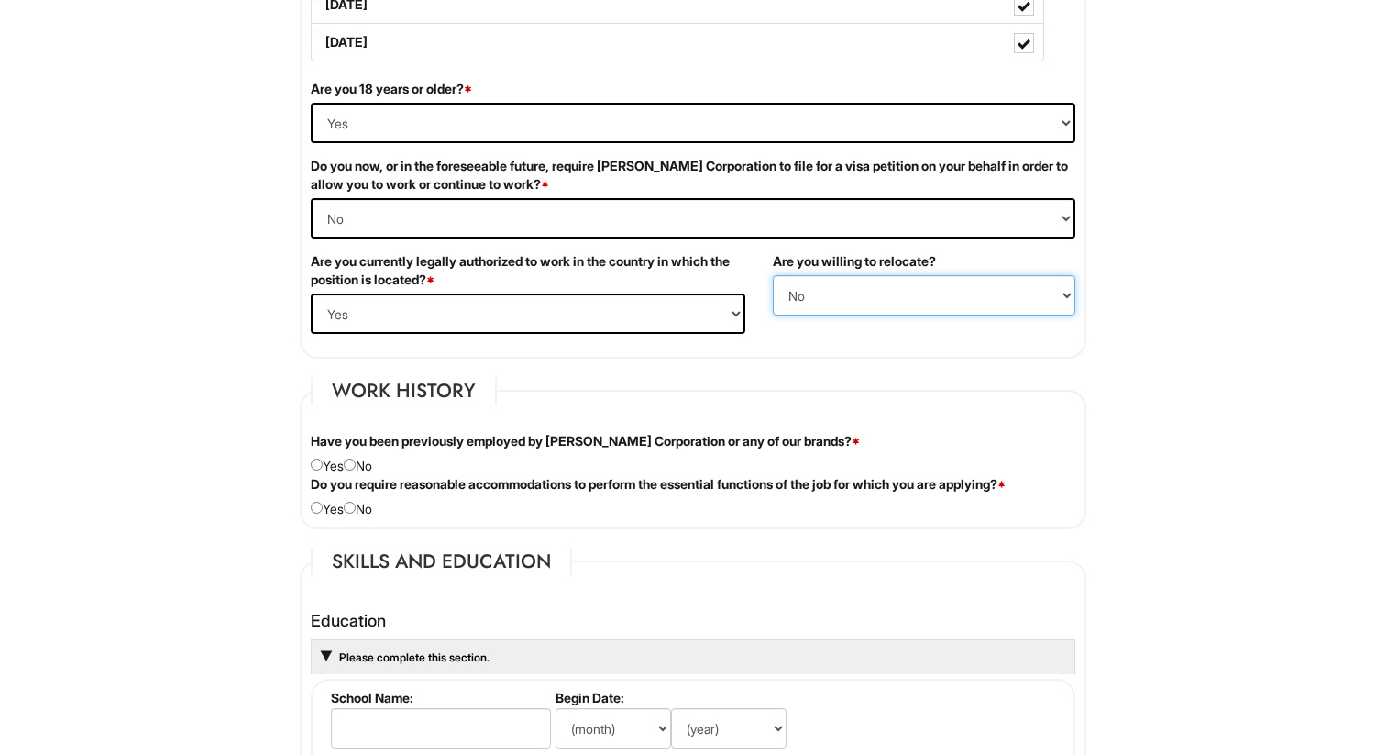
scroll to position [1170, 0]
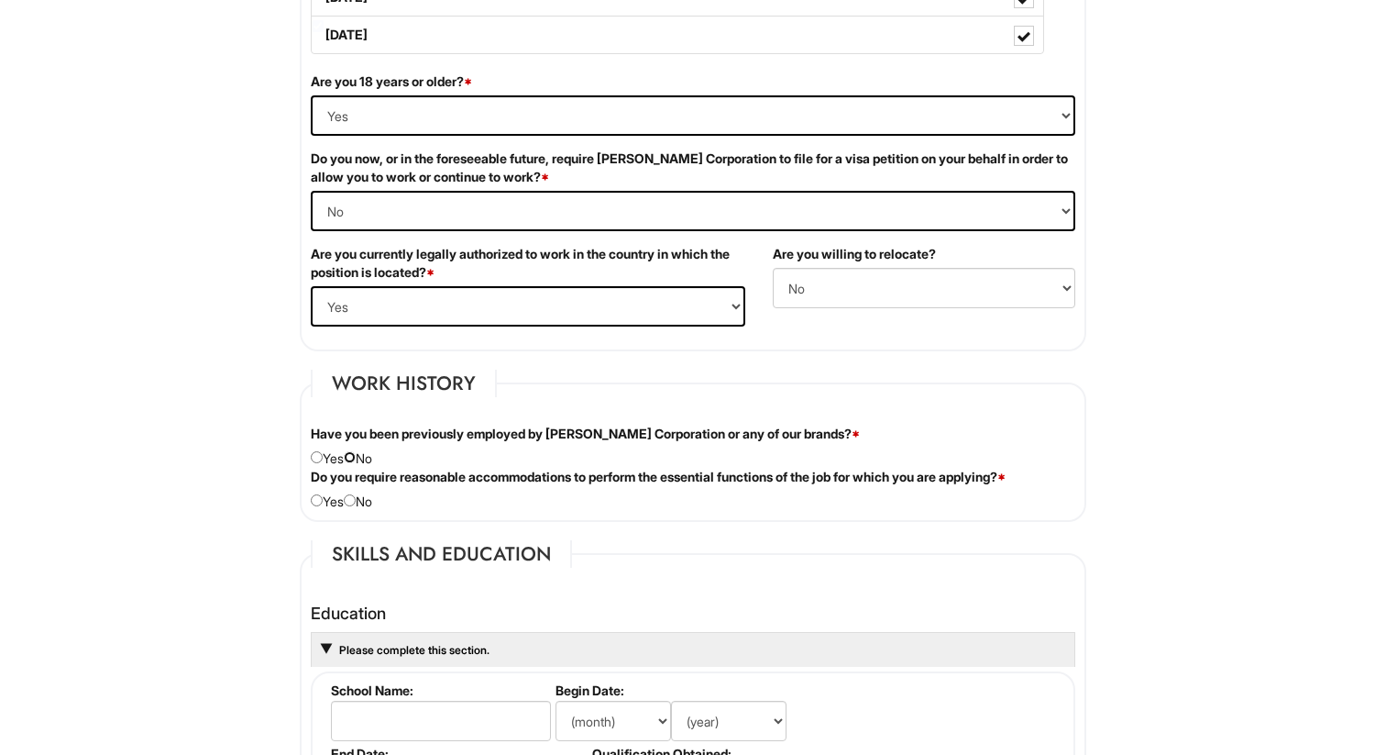
click at [356, 458] on input "radio" at bounding box center [350, 457] width 12 height 12
radio input "true"
click at [356, 502] on input "radio" at bounding box center [350, 500] width 12 height 12
radio input "true"
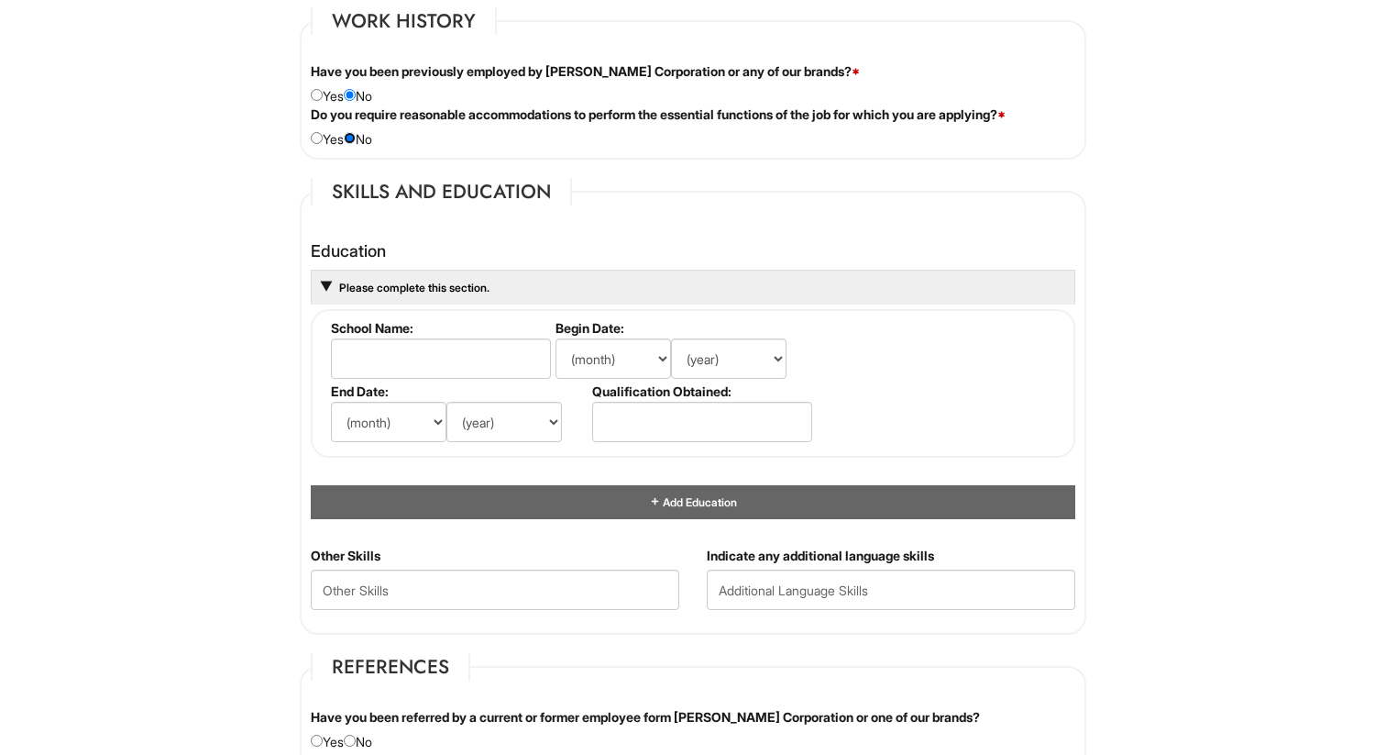
scroll to position [1571, 0]
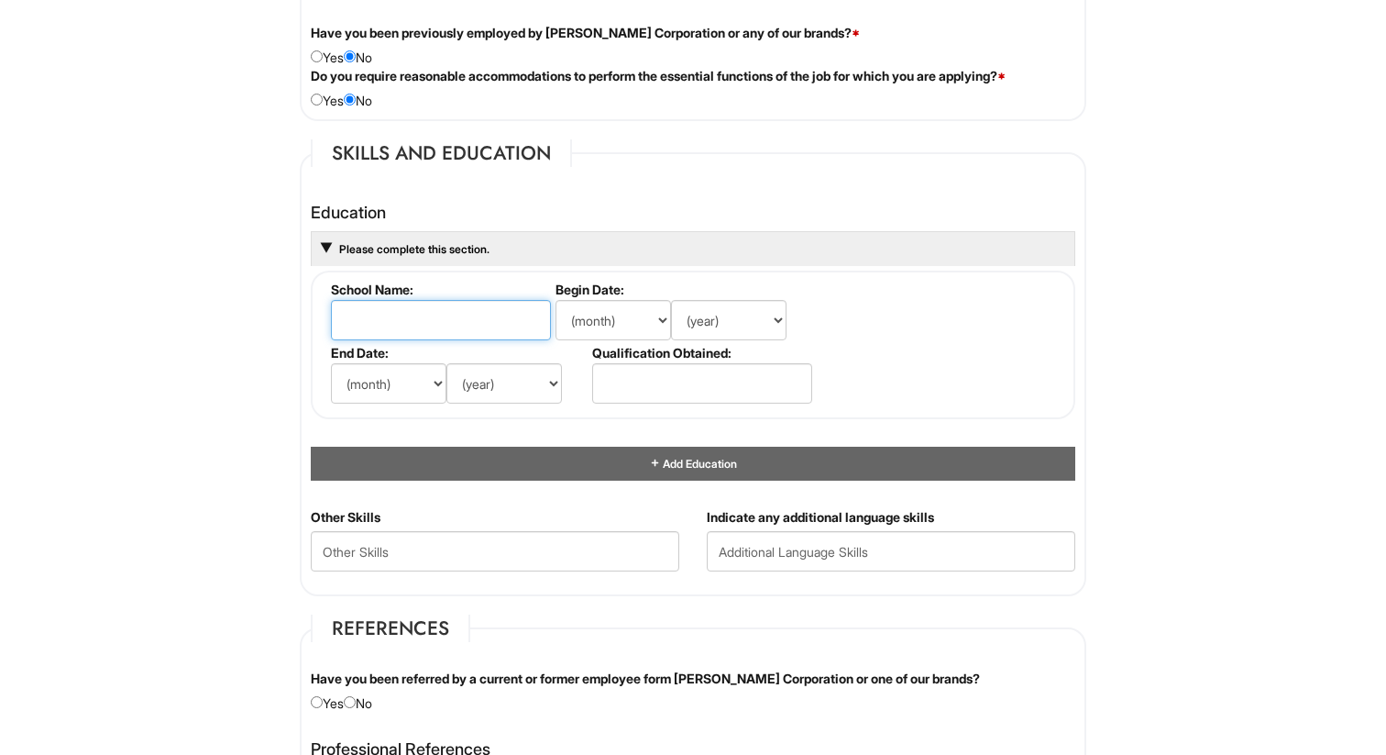
click at [384, 320] on input "text" at bounding box center [441, 320] width 220 height 40
type input "[GEOGRAPHIC_DATA]"
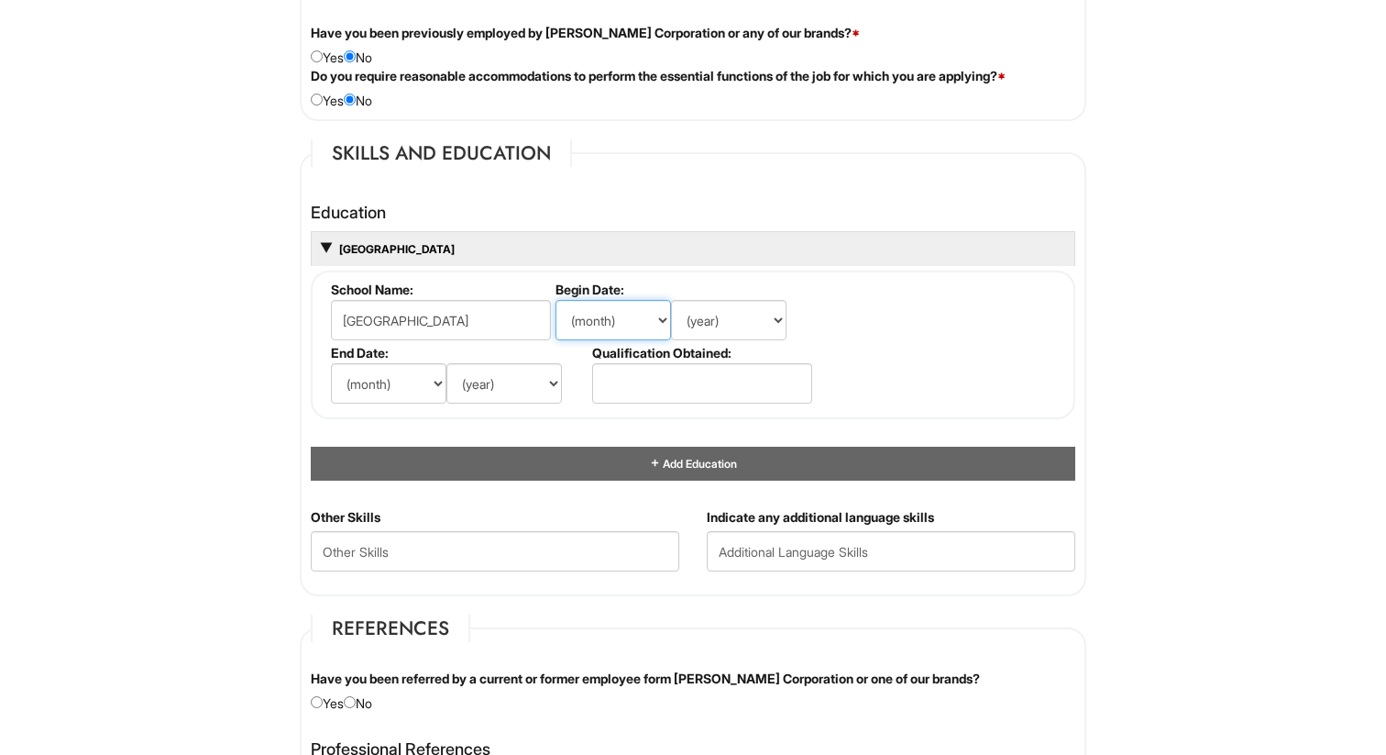
click at [582, 319] on select "(month) Jan Feb Mar Apr May Jun [DATE] Aug Sep Oct Nov Dec" at bounding box center [614, 320] width 116 height 40
select select "8"
click at [556, 300] on select "(month) Jan Feb Mar Apr May Jun [DATE] Aug Sep Oct Nov Dec" at bounding box center [614, 320] width 116 height 40
click at [721, 320] on select "(year) 2029 2028 2027 2026 2025 2024 2023 2022 2021 2020 2019 2018 2017 2016 20…" at bounding box center [729, 320] width 116 height 40
select select "2023"
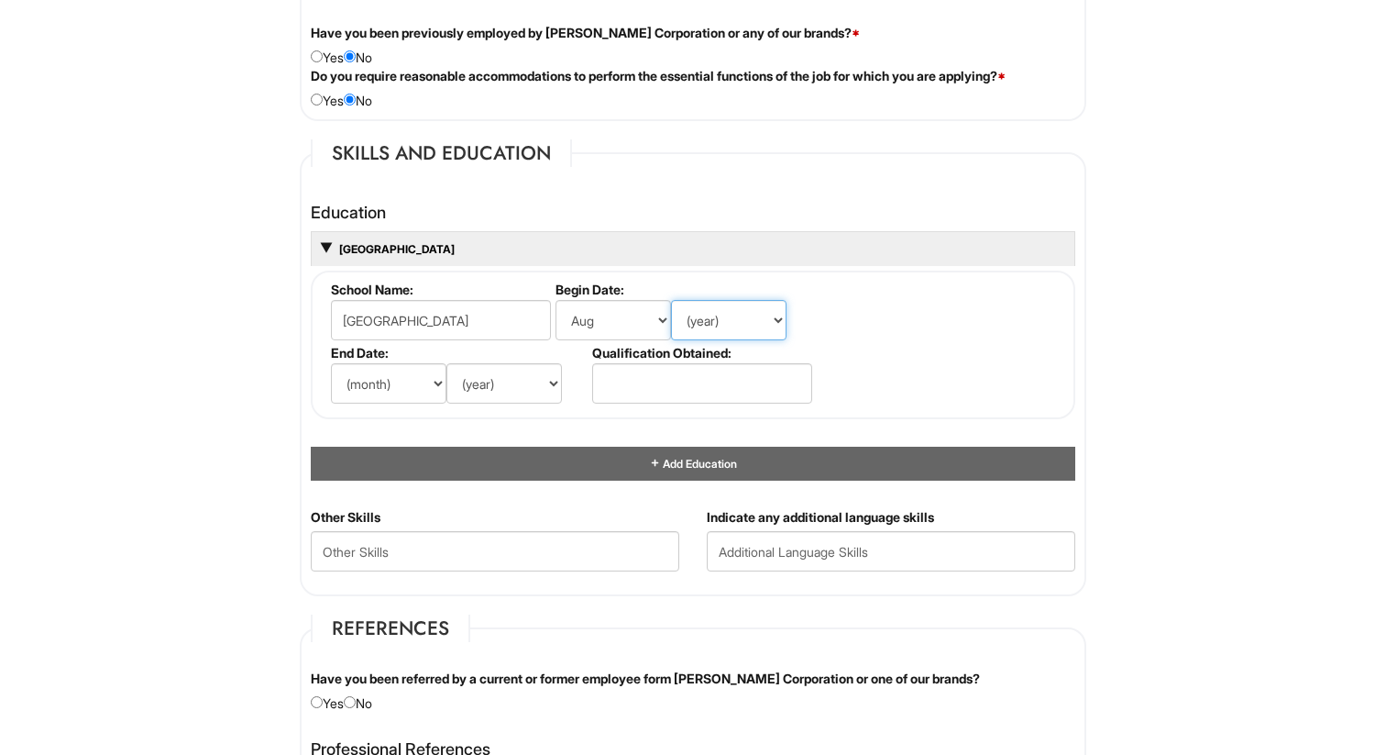
click at [671, 300] on select "(year) 2029 2028 2027 2026 2025 2024 2023 2022 2021 2020 2019 2018 2017 2016 20…" at bounding box center [729, 320] width 116 height 40
click at [375, 399] on select "(month) Jan Feb Mar Apr May Jun [DATE] Aug Sep Oct Nov Dec" at bounding box center [389, 383] width 116 height 40
select select "5"
click at [331, 363] on select "(month) Jan Feb Mar Apr May Jun [DATE] Aug Sep Oct Nov Dec" at bounding box center [389, 383] width 116 height 40
click at [506, 388] on select "(year) 2029 2028 2027 2026 2025 2024 2023 2022 2021 2020 2019 2018 2017 2016 20…" at bounding box center [505, 383] width 116 height 40
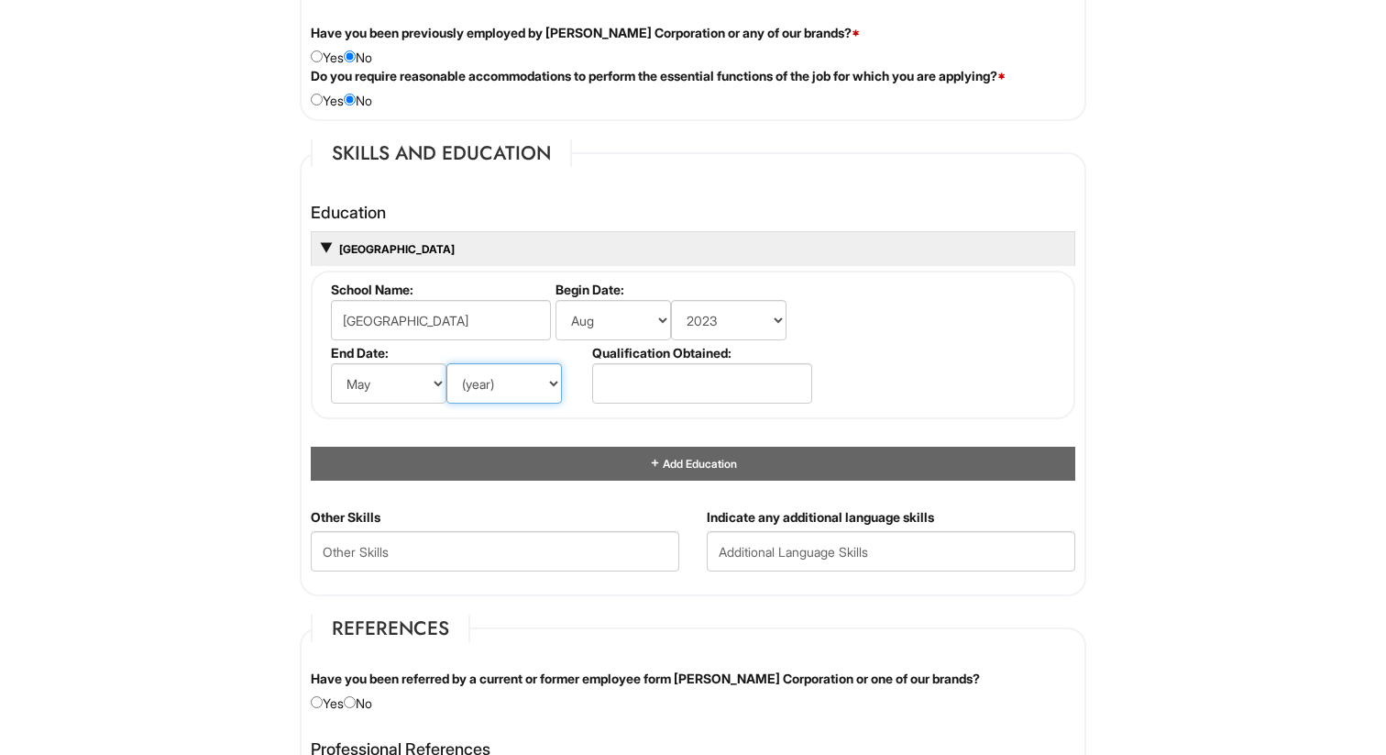
select select "2028"
click at [447, 363] on select "(year) 2029 2028 2027 2026 2025 2024 2023 2022 2021 2020 2019 2018 2017 2016 20…" at bounding box center [505, 383] width 116 height 40
click at [635, 400] on input "text" at bounding box center [702, 383] width 220 height 40
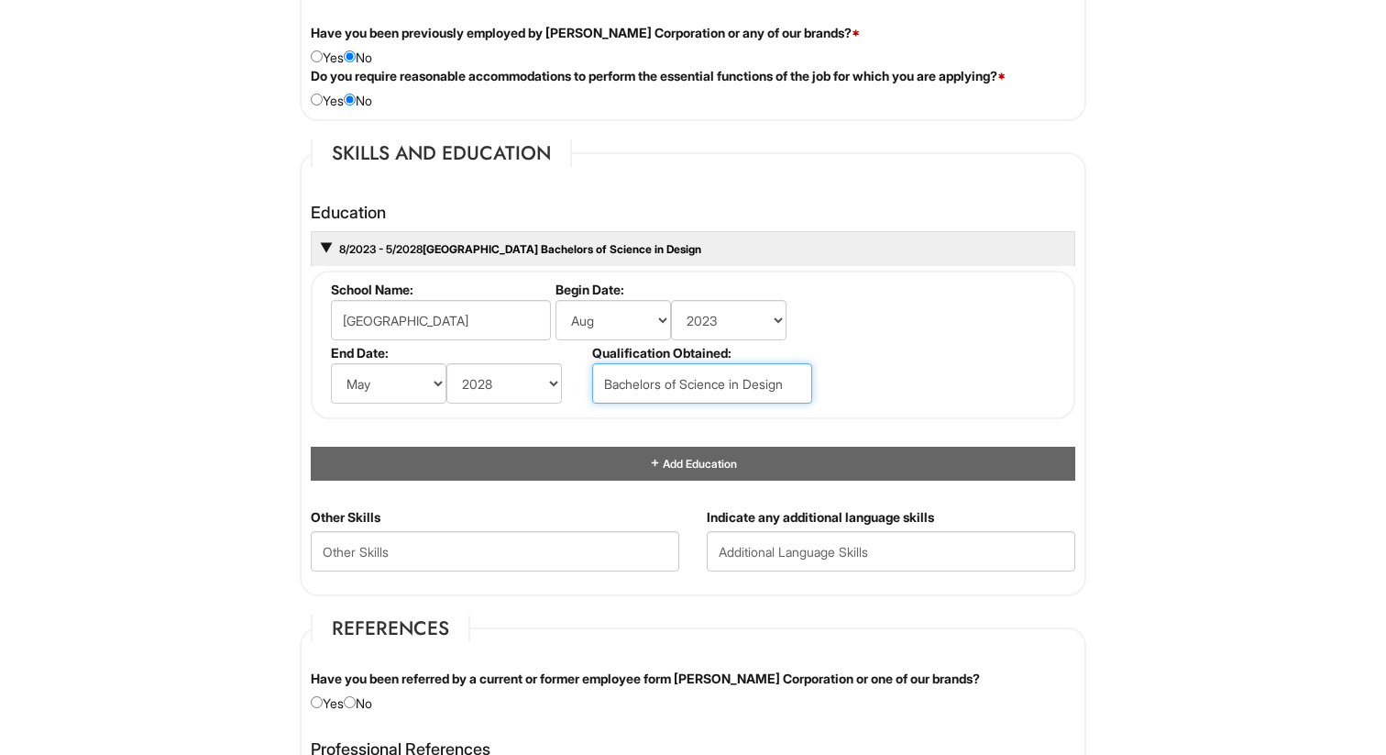
type input "Bachelors of Science in Design"
click at [854, 405] on fieldset "School Name: [GEOGRAPHIC_DATA] Begin Date: (month) Jan Feb Mar Apr May Jun [DAT…" at bounding box center [693, 344] width 765 height 149
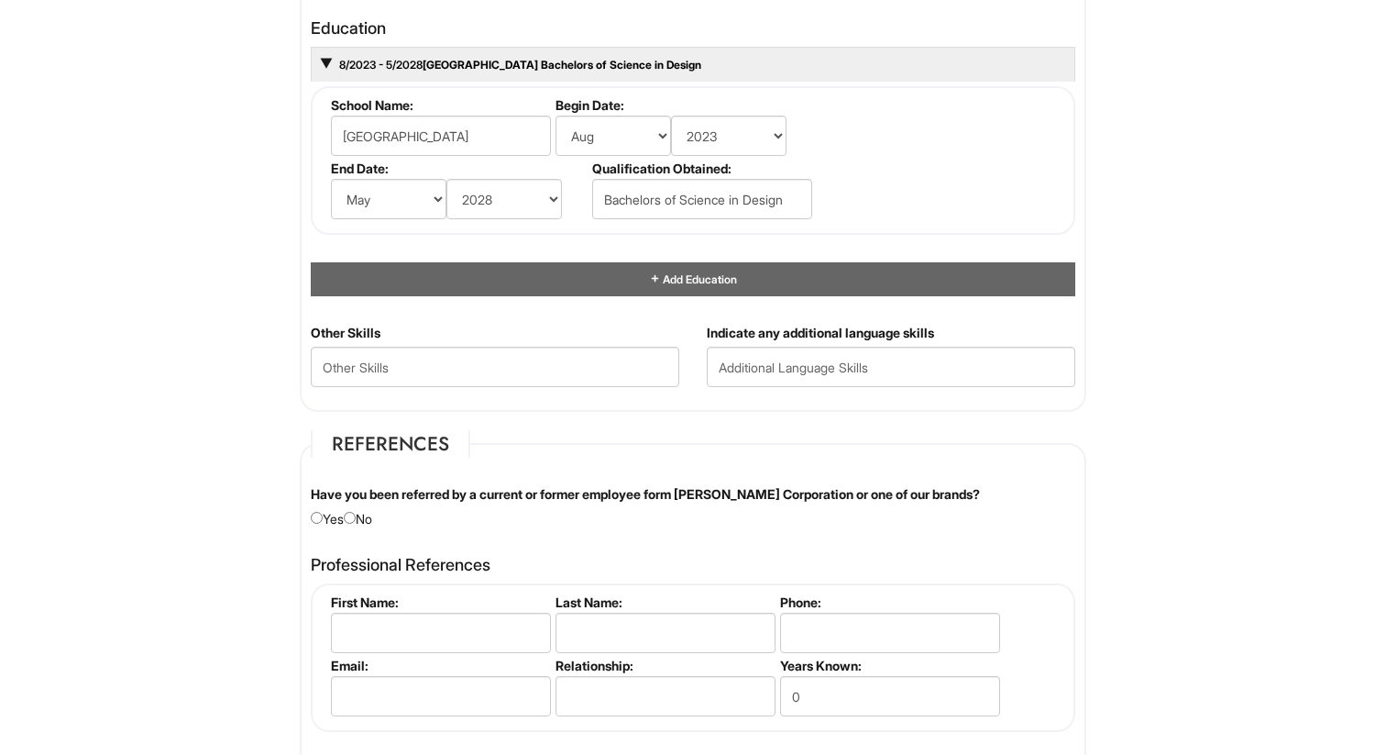
scroll to position [1777, 0]
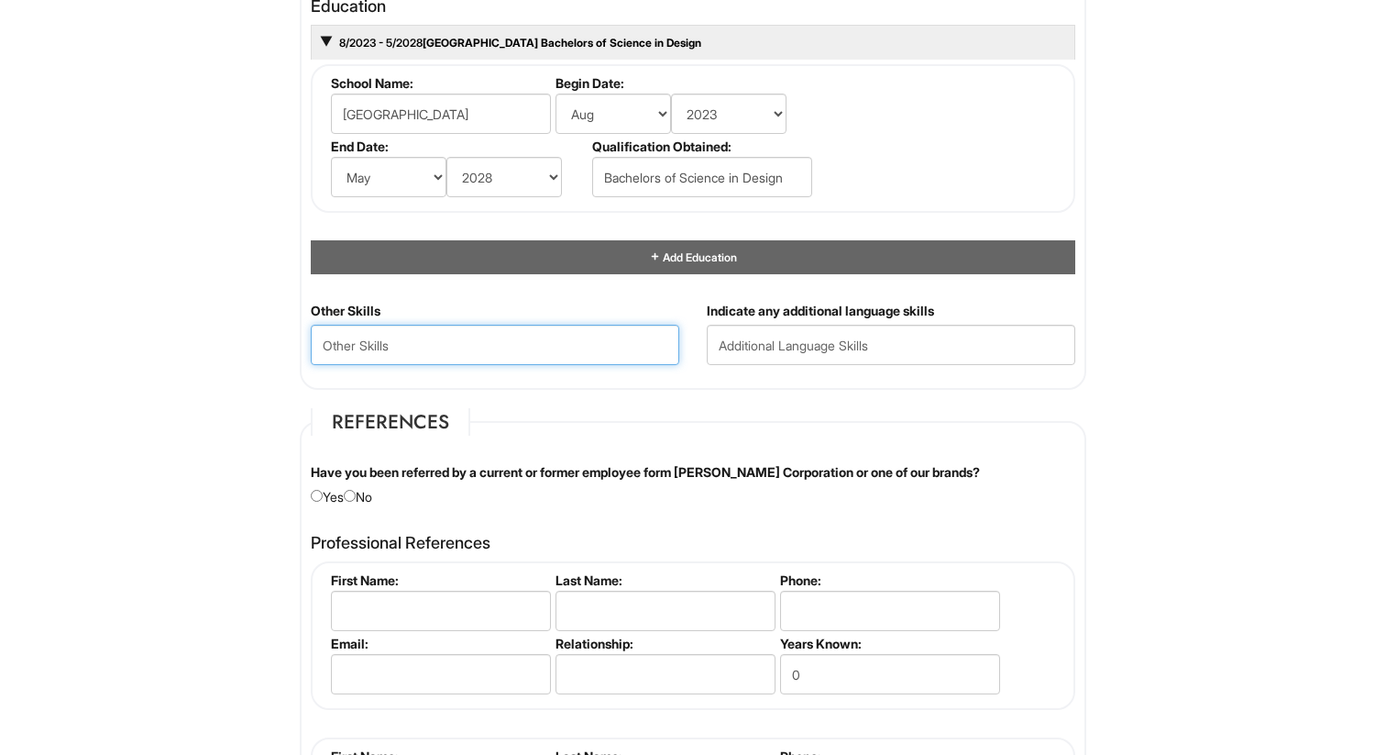
click at [626, 351] on Skills "text" at bounding box center [495, 345] width 369 height 40
click at [712, 458] on fieldset "References Have you been referred by a current or former employee form [PERSON_…" at bounding box center [693, 666] width 787 height 516
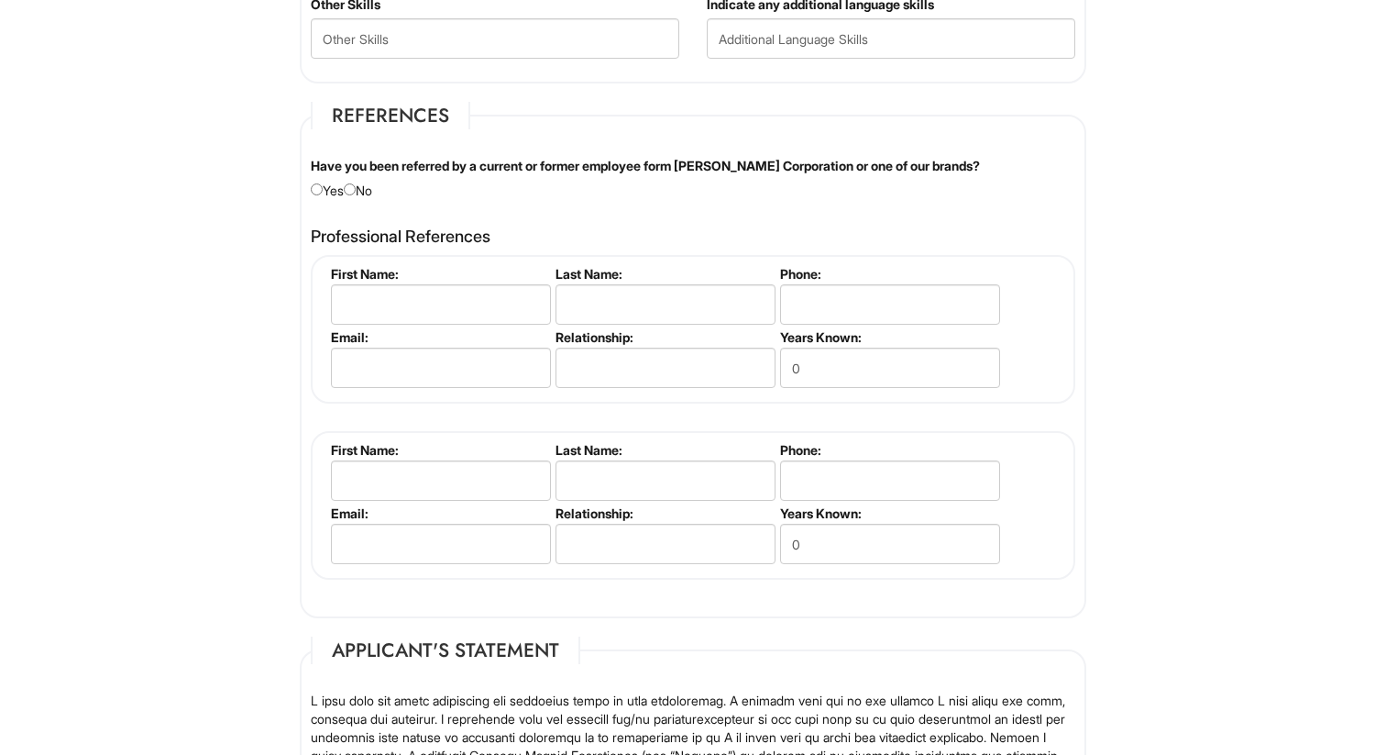
scroll to position [2085, 0]
click at [363, 190] on div "Have you been referred by a current or former employee form [PERSON_NAME] Corpo…" at bounding box center [693, 176] width 792 height 43
click at [356, 186] on input "radio" at bounding box center [350, 188] width 12 height 12
radio input "true"
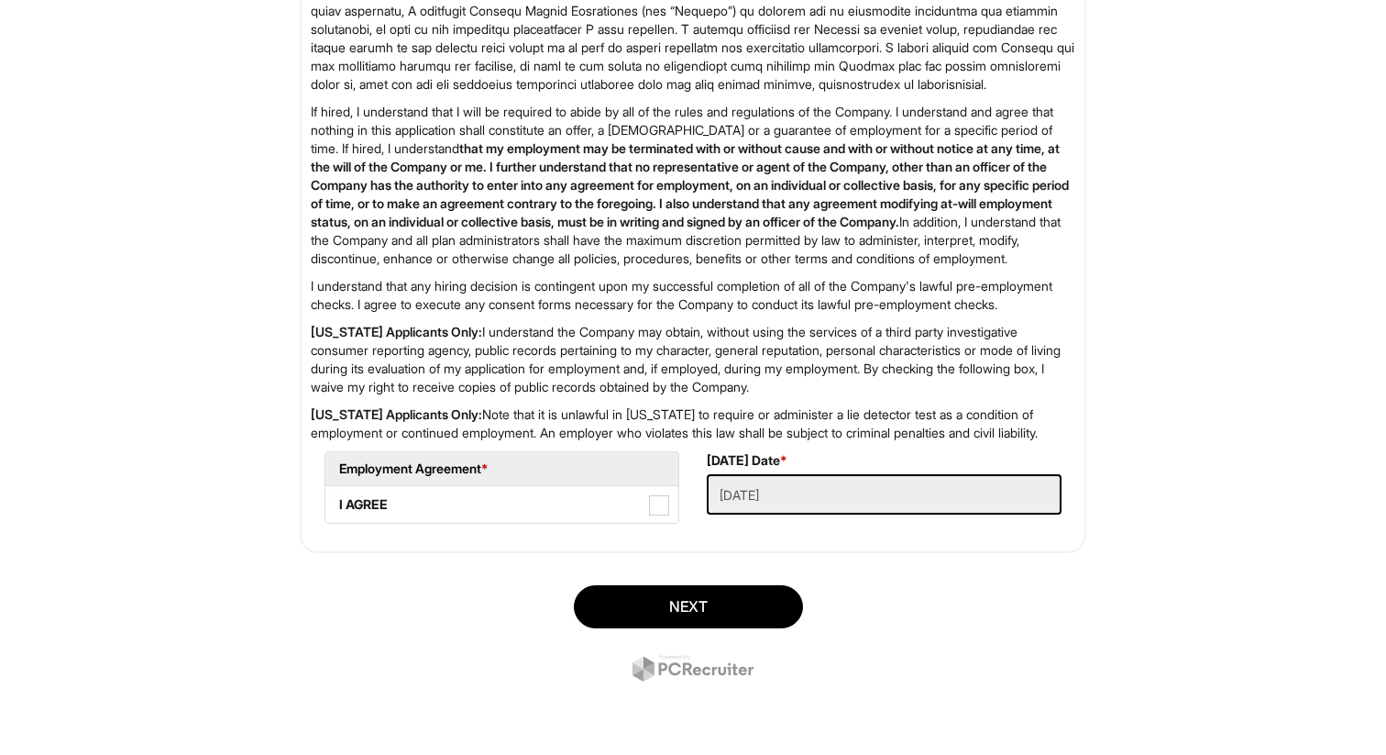
scroll to position [2900, 0]
click at [506, 491] on label "I AGREE" at bounding box center [501, 504] width 353 height 37
click at [337, 491] on AGREE "I AGREE" at bounding box center [331, 496] width 12 height 12
checkbox AGREE "true"
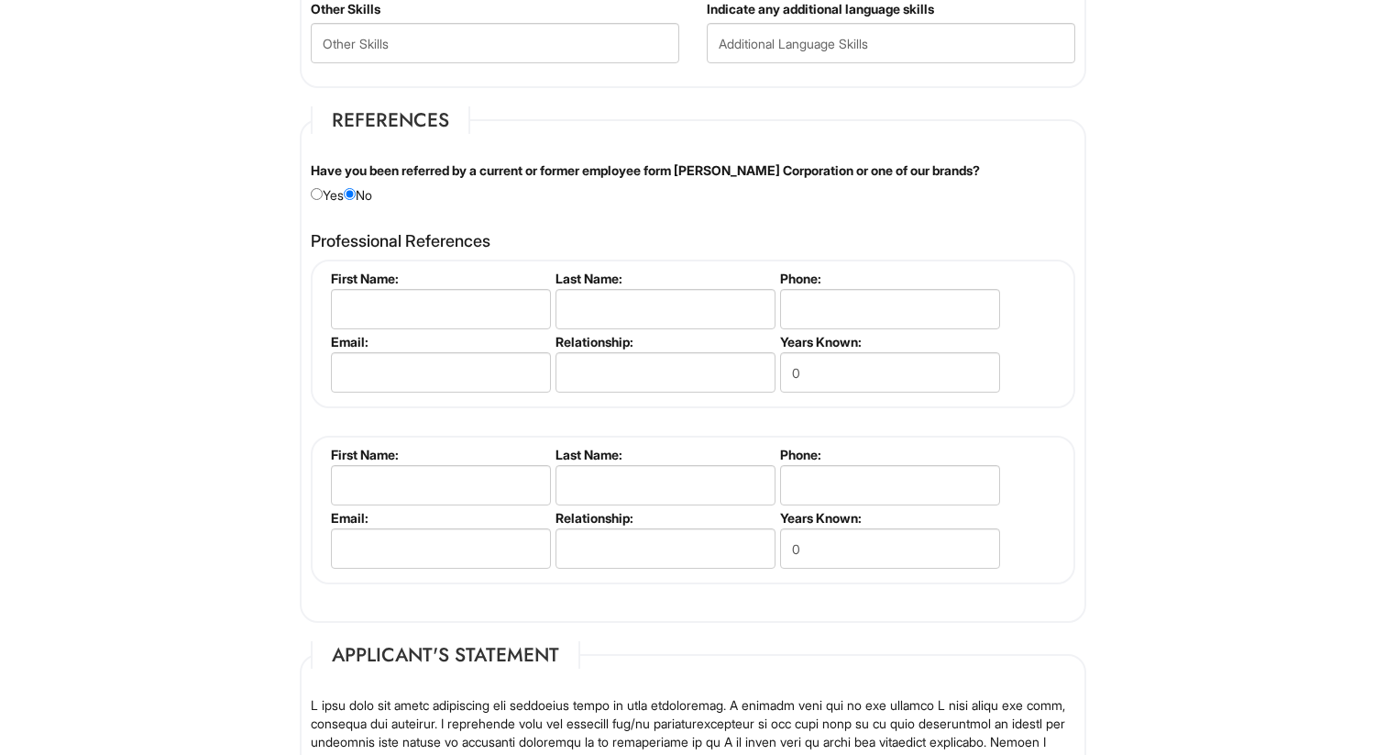
scroll to position [2083, 0]
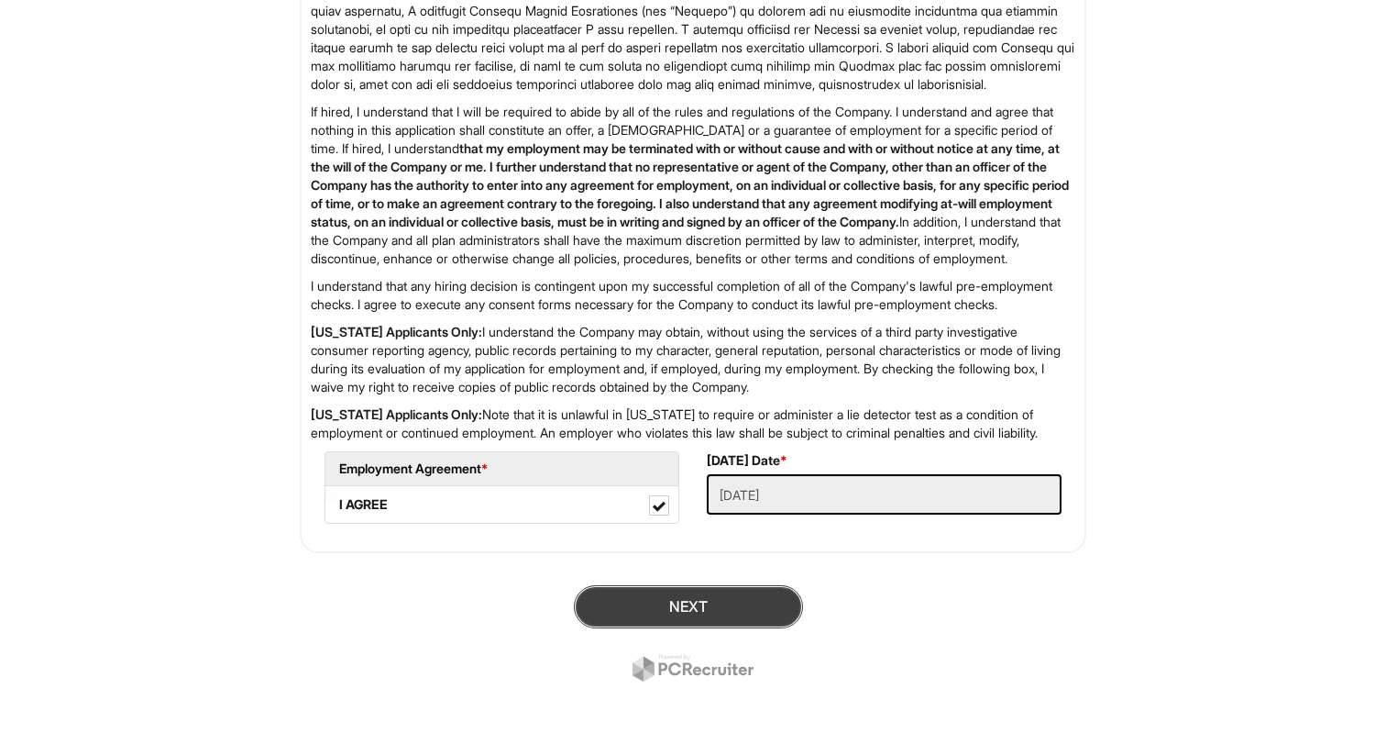
click at [706, 628] on button "Next" at bounding box center [688, 606] width 229 height 43
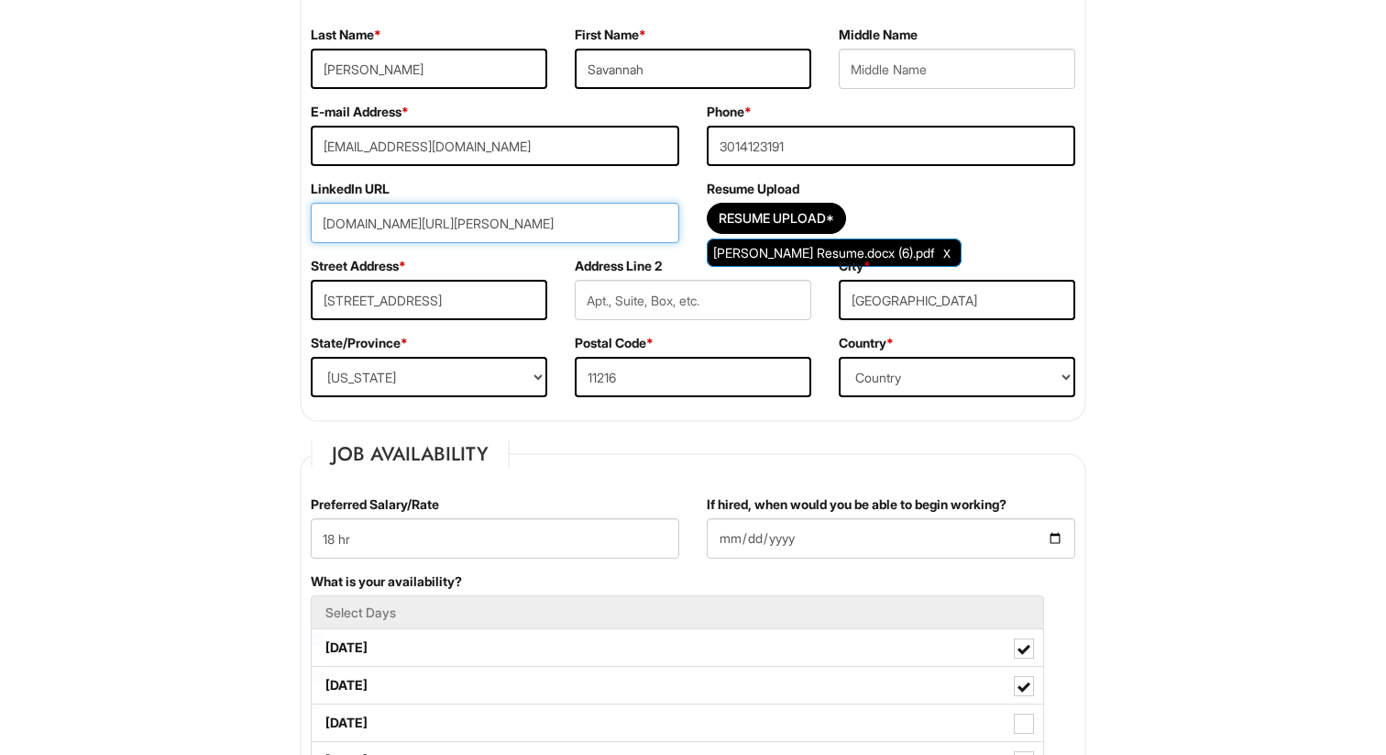
scroll to position [223, 0]
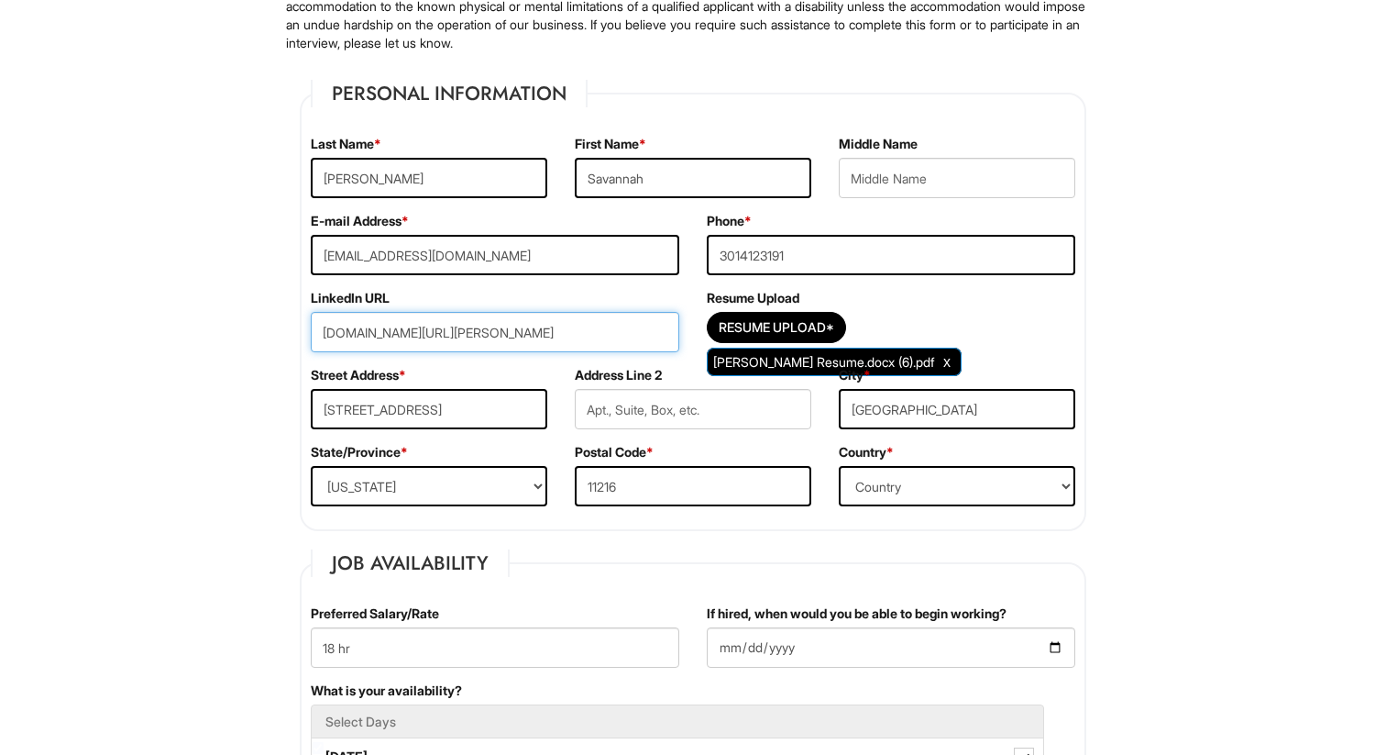
click at [645, 329] on input "[DOMAIN_NAME][URL][PERSON_NAME]" at bounding box center [495, 332] width 369 height 40
click at [510, 374] on div "Street Address * [STREET_ADDRESS]" at bounding box center [429, 404] width 264 height 77
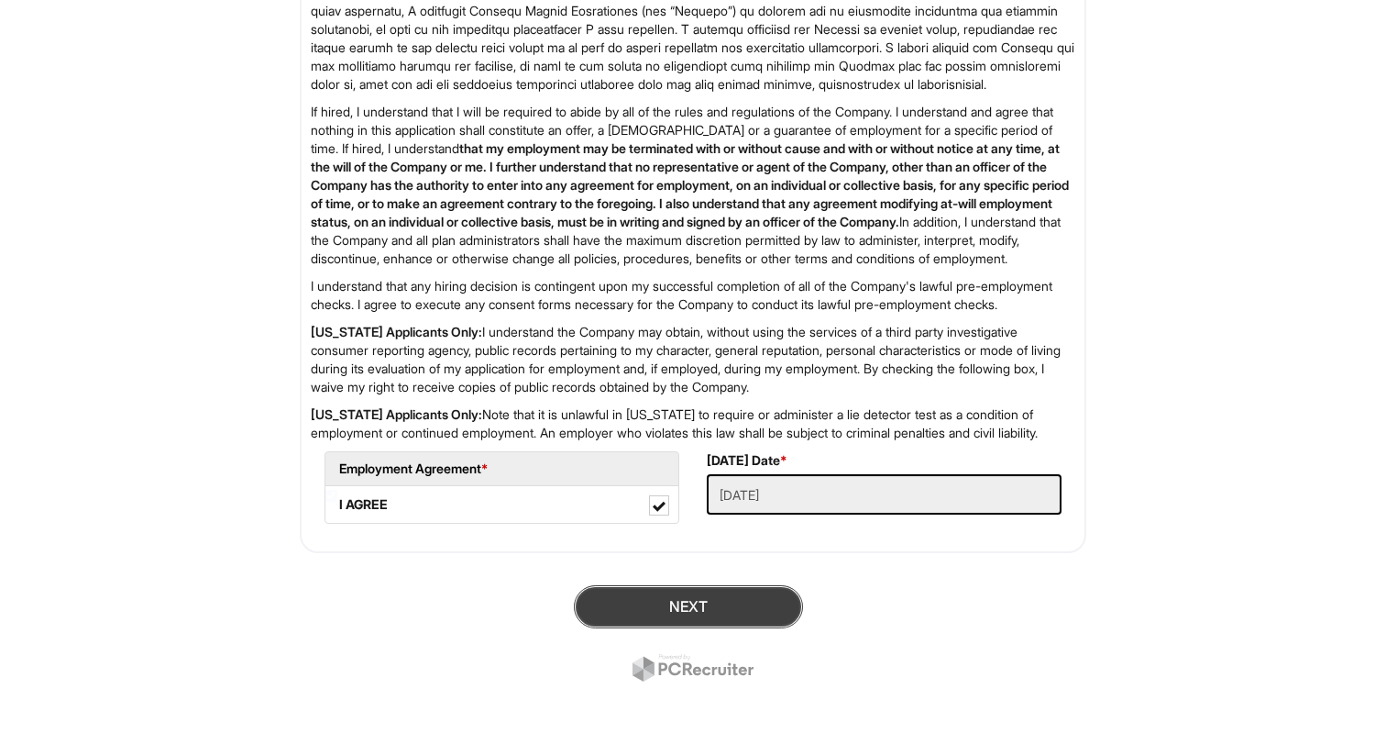
click at [684, 619] on button "Next" at bounding box center [688, 606] width 229 height 43
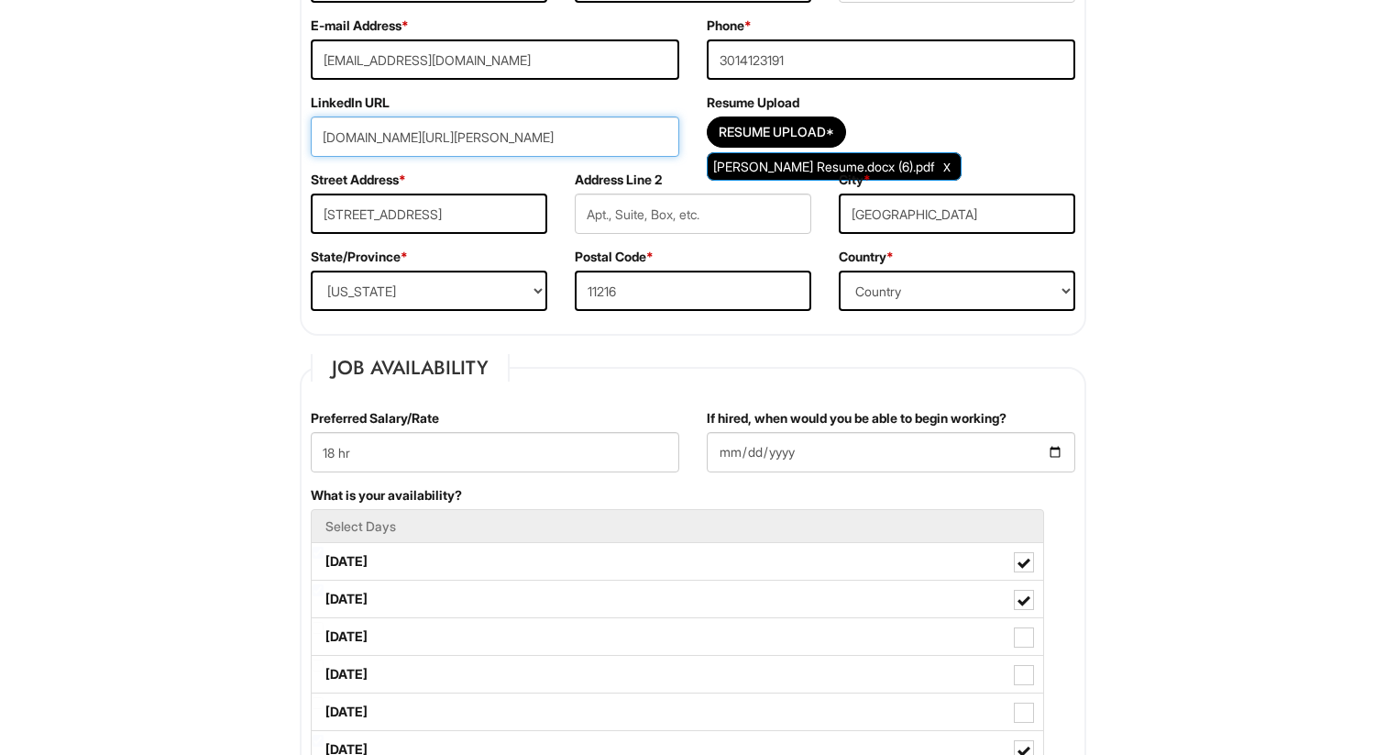
scroll to position [385, 0]
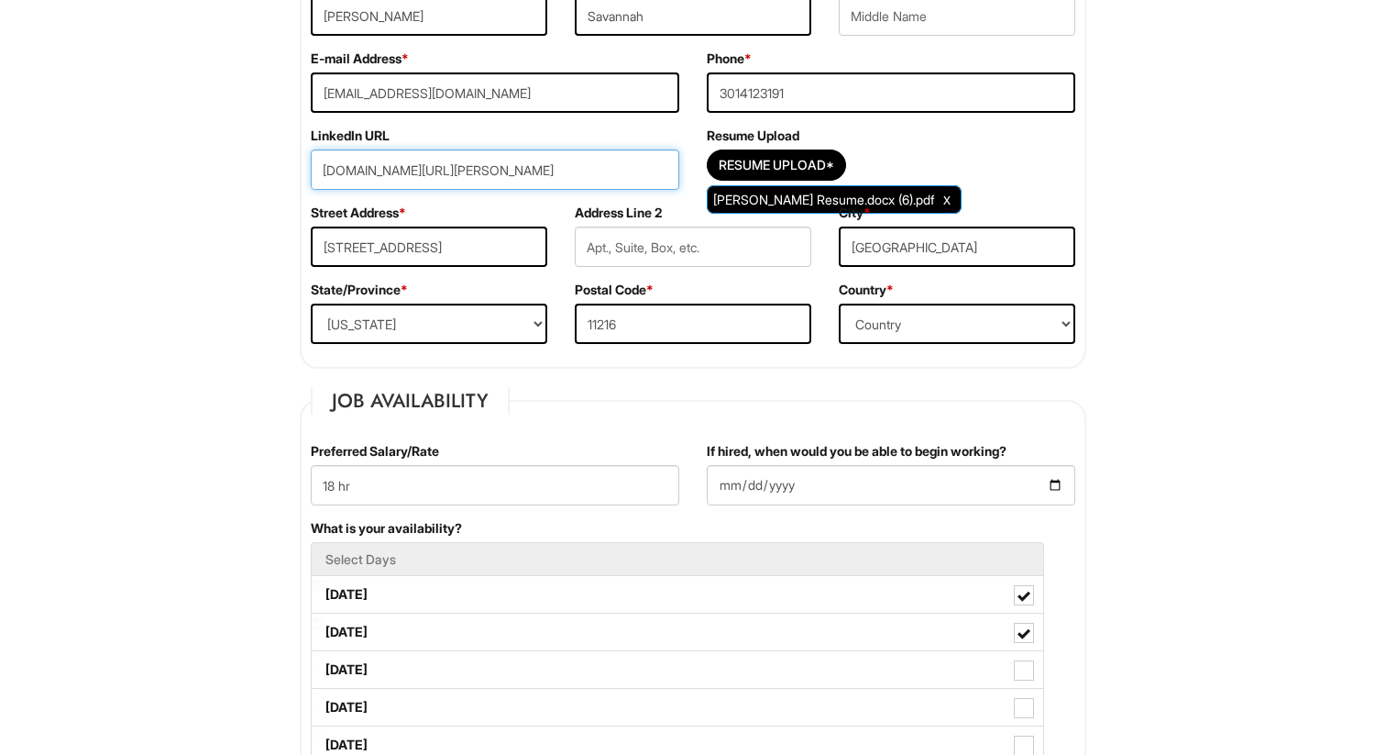
drag, startPoint x: 648, startPoint y: 173, endPoint x: 379, endPoint y: 178, distance: 269.6
click at [379, 178] on input "[DOMAIN_NAME][URL][PERSON_NAME]" at bounding box center [495, 169] width 369 height 40
drag, startPoint x: 644, startPoint y: 175, endPoint x: 302, endPoint y: 162, distance: 342.2
click at [302, 162] on div "LinkedIn URL [DOMAIN_NAME][URL][PERSON_NAME]" at bounding box center [495, 165] width 396 height 77
click at [566, 162] on input "url" at bounding box center [495, 169] width 369 height 40
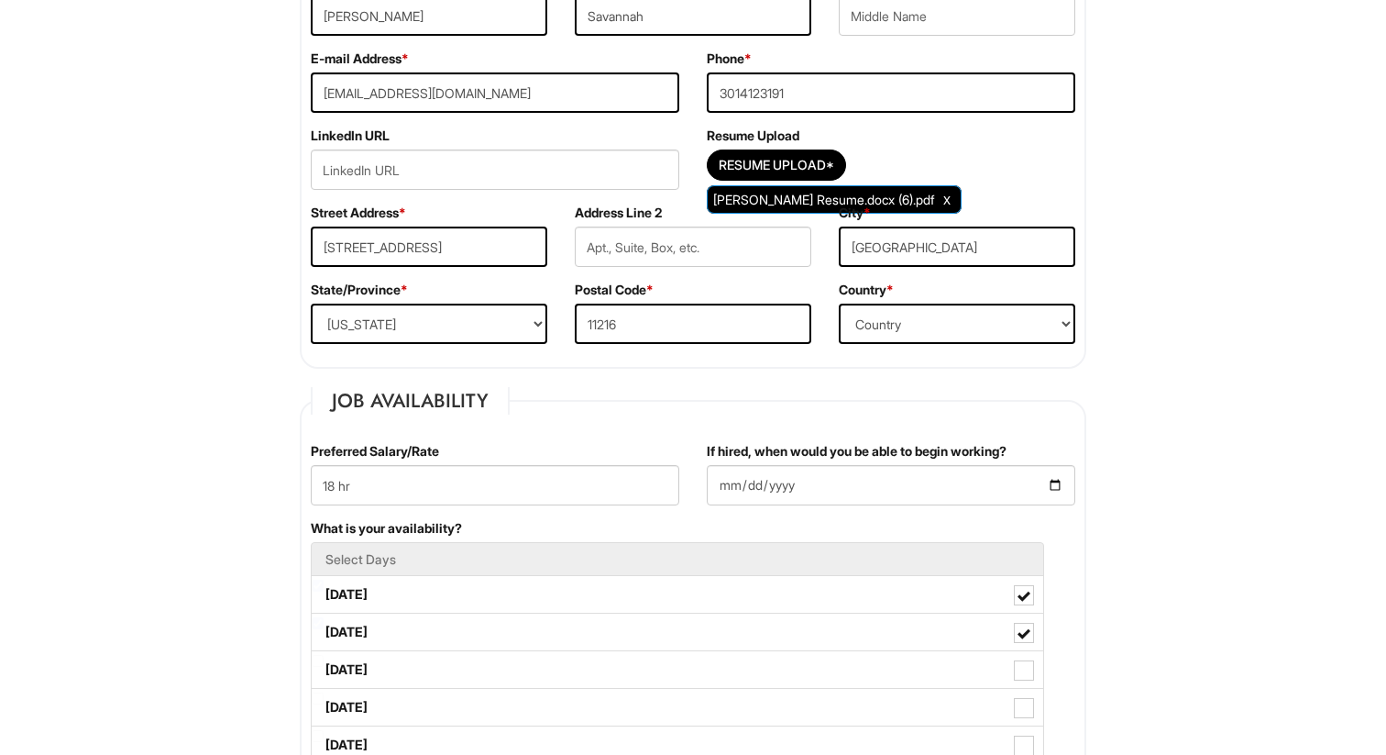
click at [563, 127] on div "LinkedIn URL" at bounding box center [495, 165] width 396 height 77
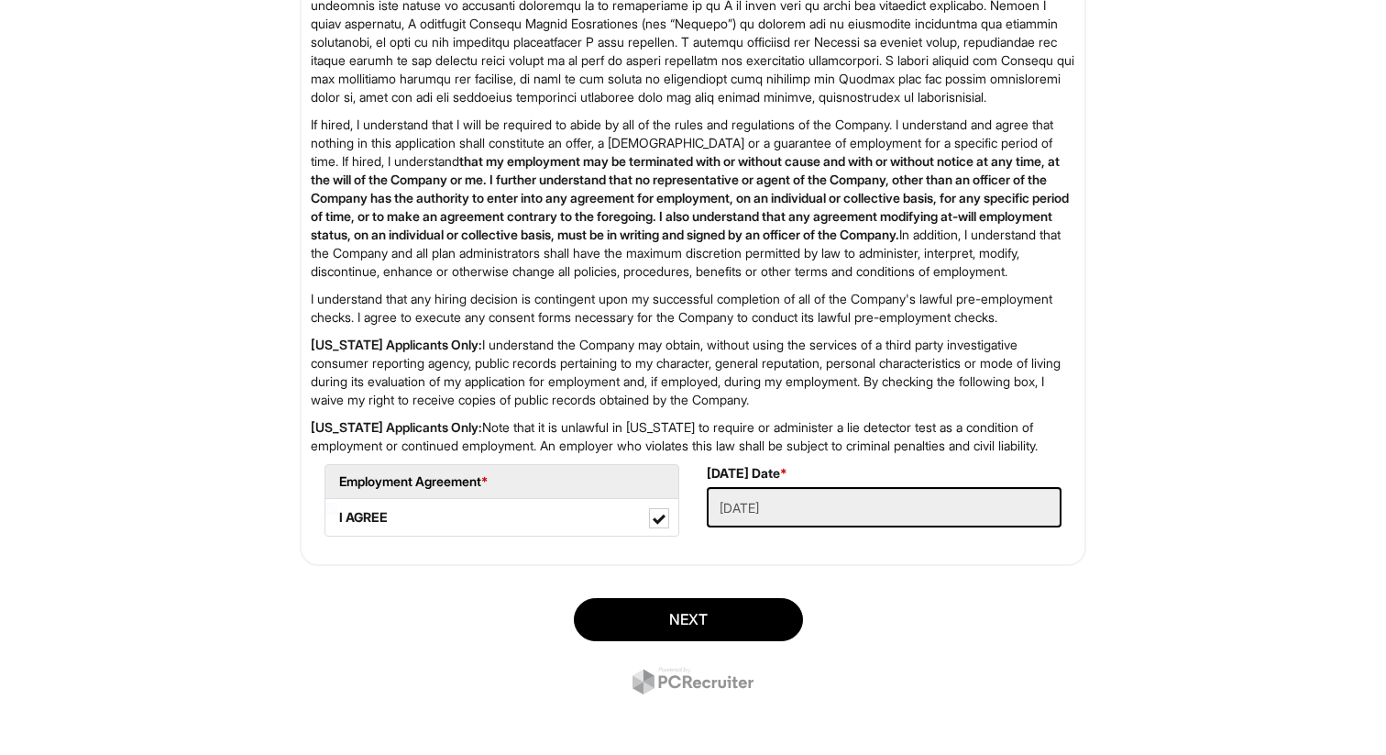
scroll to position [2900, 0]
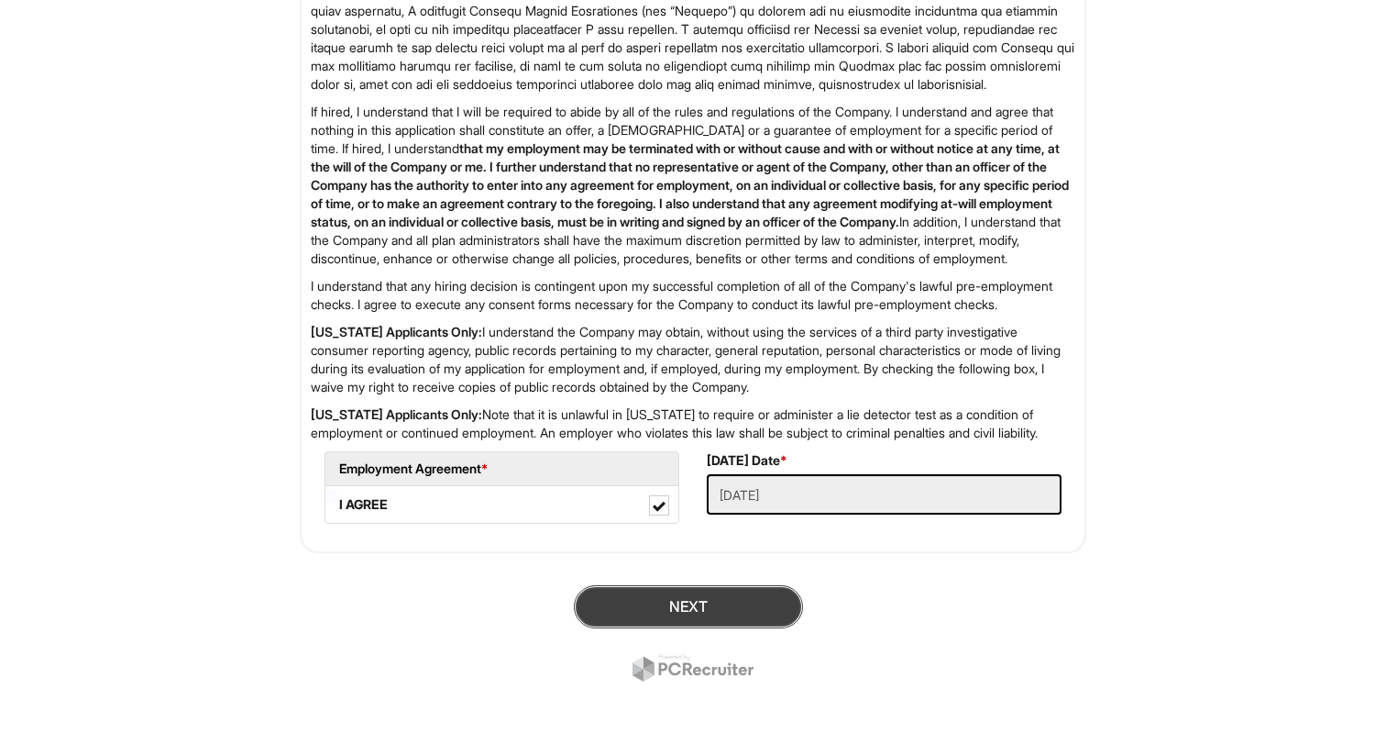
click at [676, 597] on button "Next" at bounding box center [688, 606] width 229 height 43
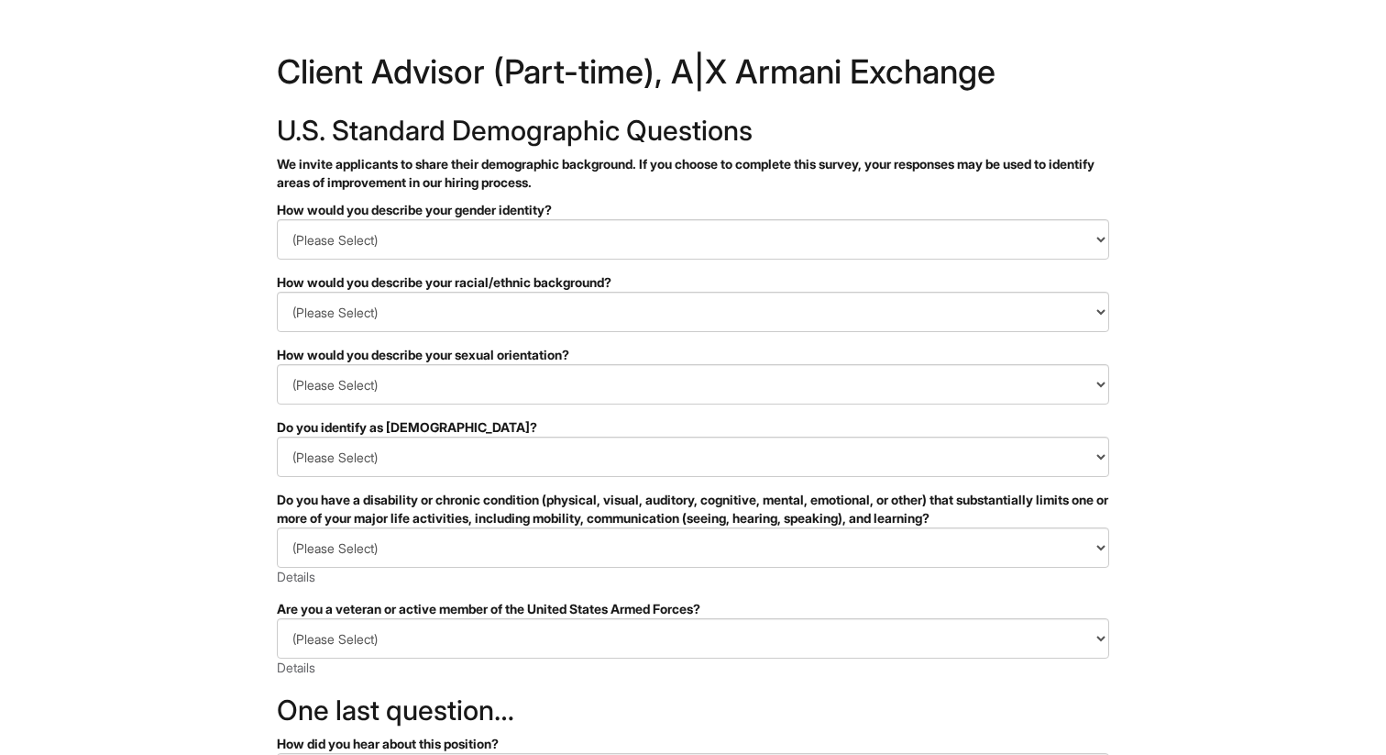
scroll to position [13, 0]
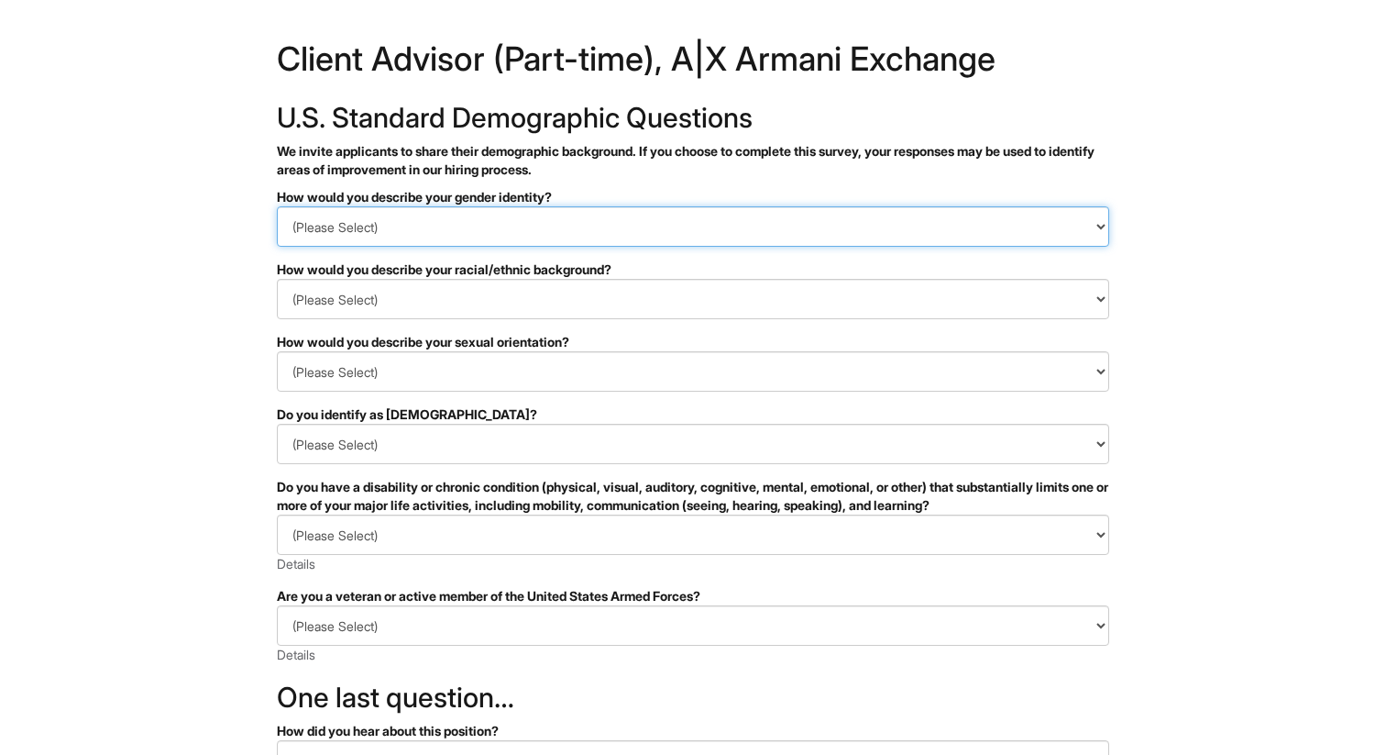
click at [653, 220] on select "(Please Select) Man Woman Non-binary I prefer to self-describe I don't wish to …" at bounding box center [693, 226] width 833 height 40
select select "Woman"
click at [277, 206] on select "(Please Select) Man Woman Non-binary I prefer to self-describe I don't wish to …" at bounding box center [693, 226] width 833 height 40
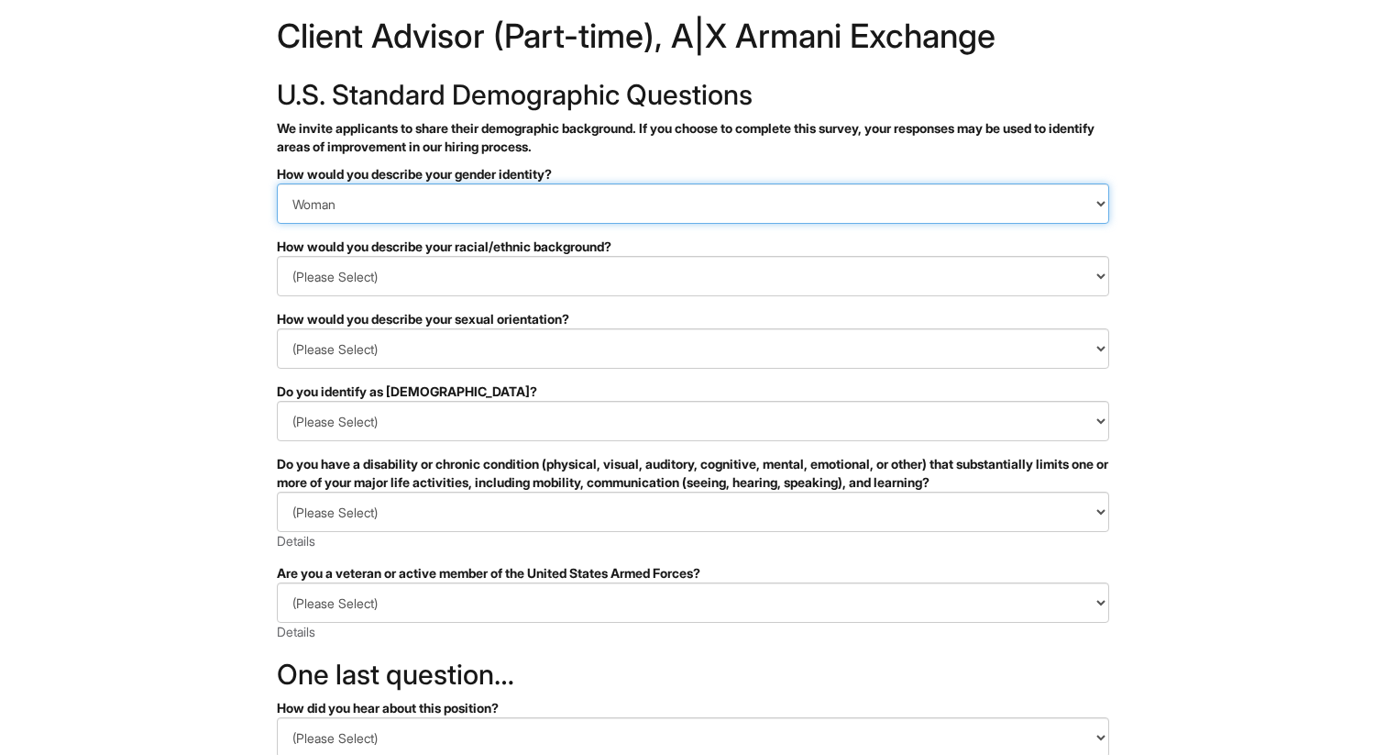
scroll to position [35, 0]
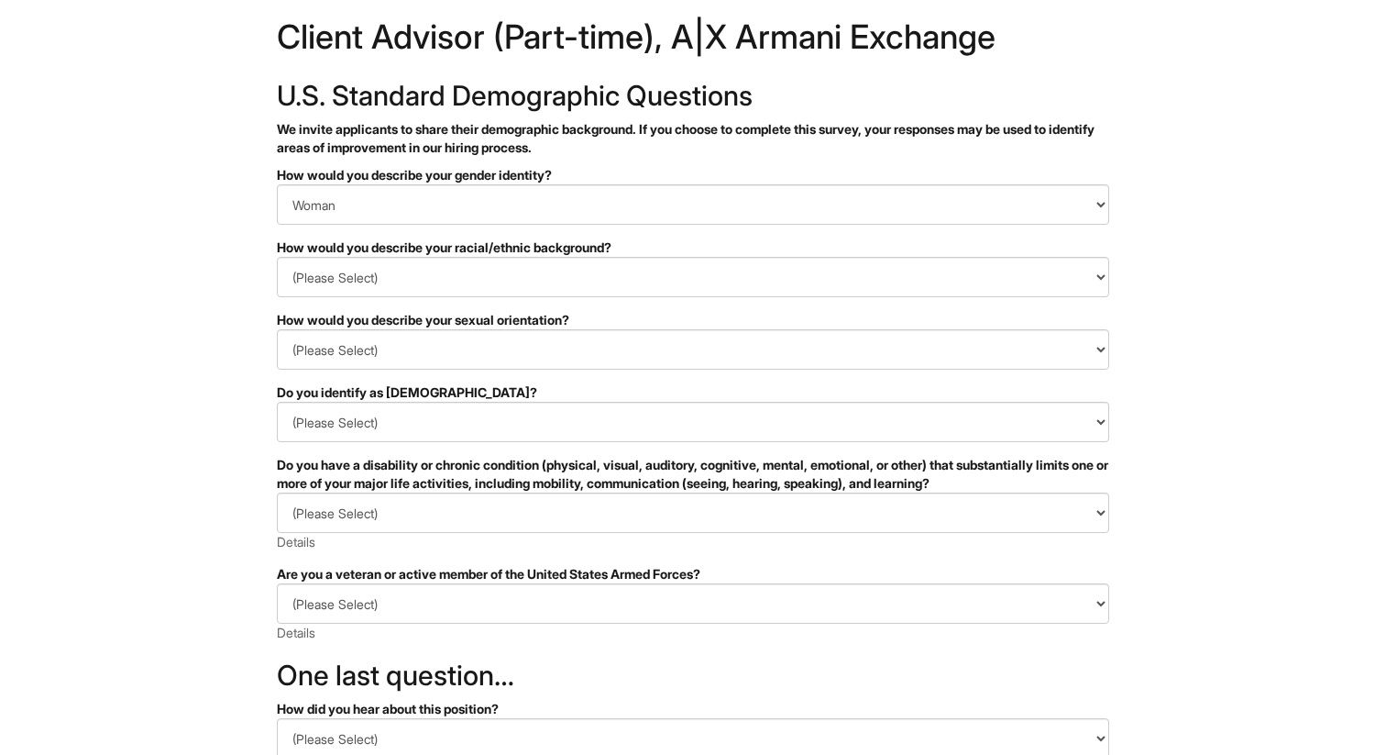
click at [555, 297] on form "PLEASE COMPLETE ALL REQUIRED FIELDS How would you describe your gender identity…" at bounding box center [693, 559] width 833 height 786
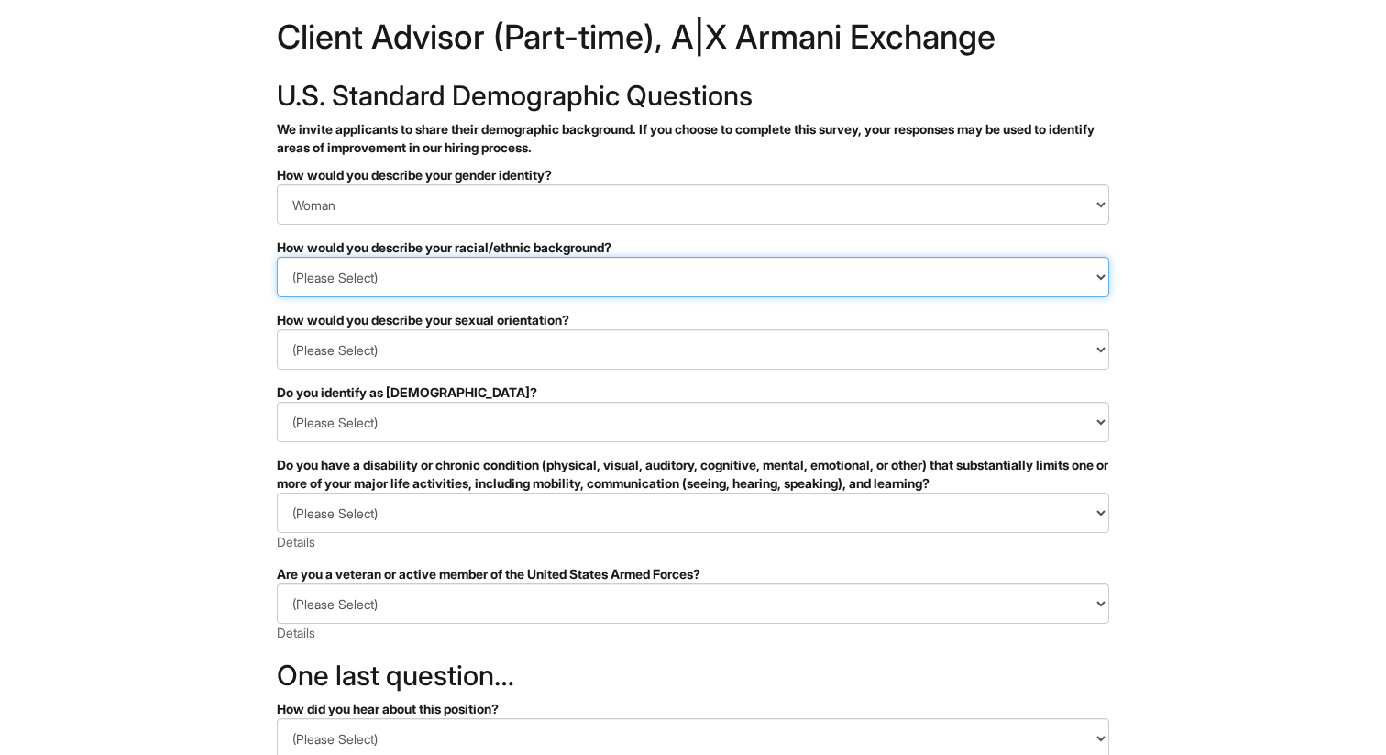
click at [581, 261] on select "(Please Select) Black or of African descent East Asian Hispanic, Latinx or of S…" at bounding box center [693, 277] width 833 height 40
select select "White or European"
click at [277, 257] on select "(Please Select) Black or of African descent East Asian Hispanic, Latinx or of S…" at bounding box center [693, 277] width 833 height 40
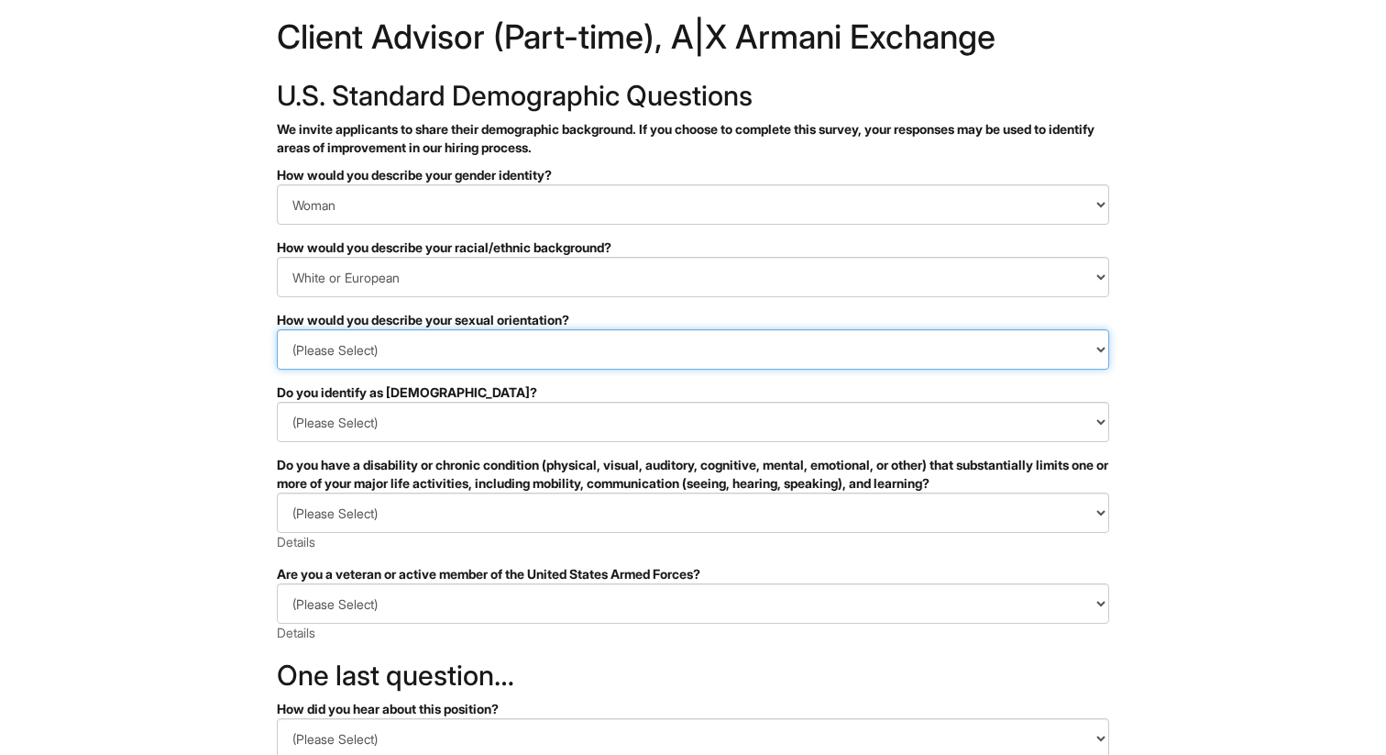
click at [415, 342] on select "(Please Select) Asexual Bisexual and/or pansexual Gay Heterosexual Lesbian Quee…" at bounding box center [693, 349] width 833 height 40
select select "Heterosexual"
click at [277, 329] on select "(Please Select) Asexual Bisexual and/or pansexual Gay Heterosexual Lesbian Quee…" at bounding box center [693, 349] width 833 height 40
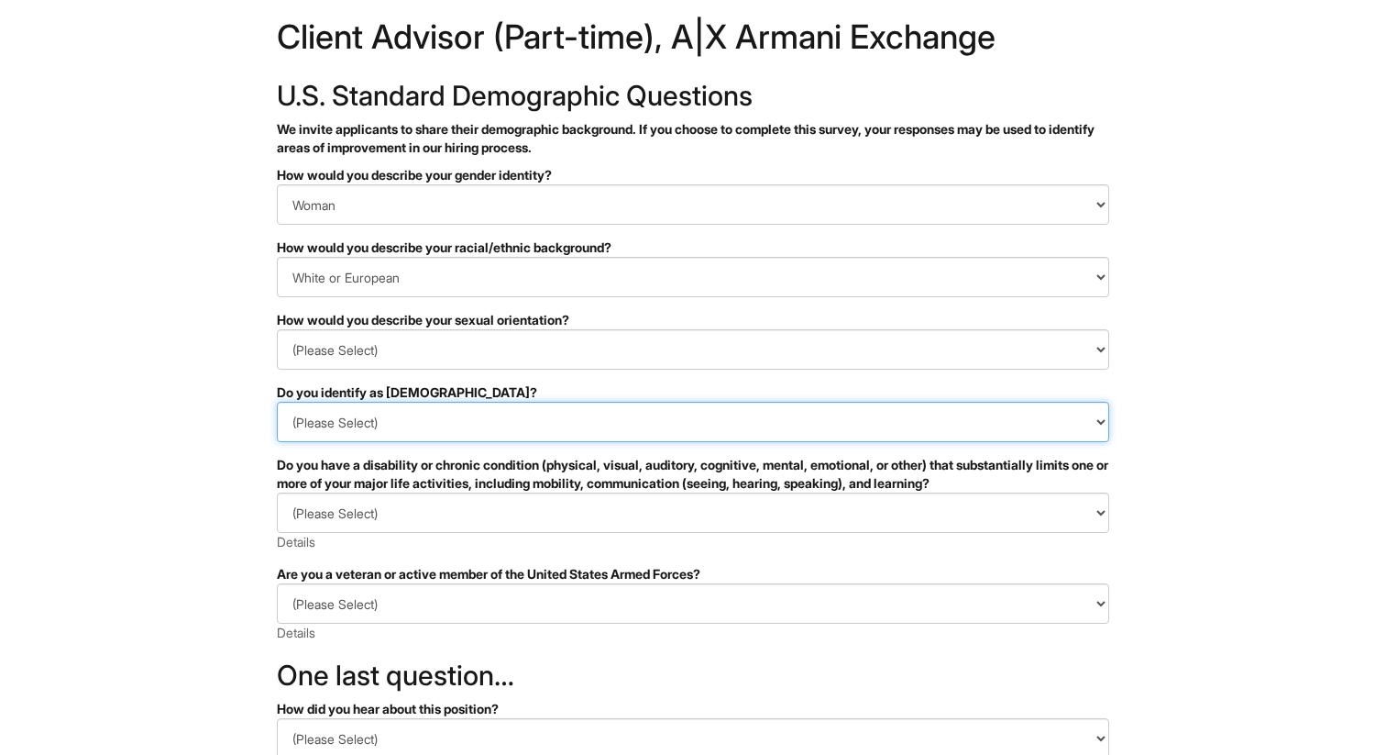
click at [362, 440] on select "(Please Select) Yes No I prefer to self-describe I don't wish to answer" at bounding box center [693, 422] width 833 height 40
select select "No"
click at [277, 402] on select "(Please Select) Yes No I prefer to self-describe I don't wish to answer" at bounding box center [693, 422] width 833 height 40
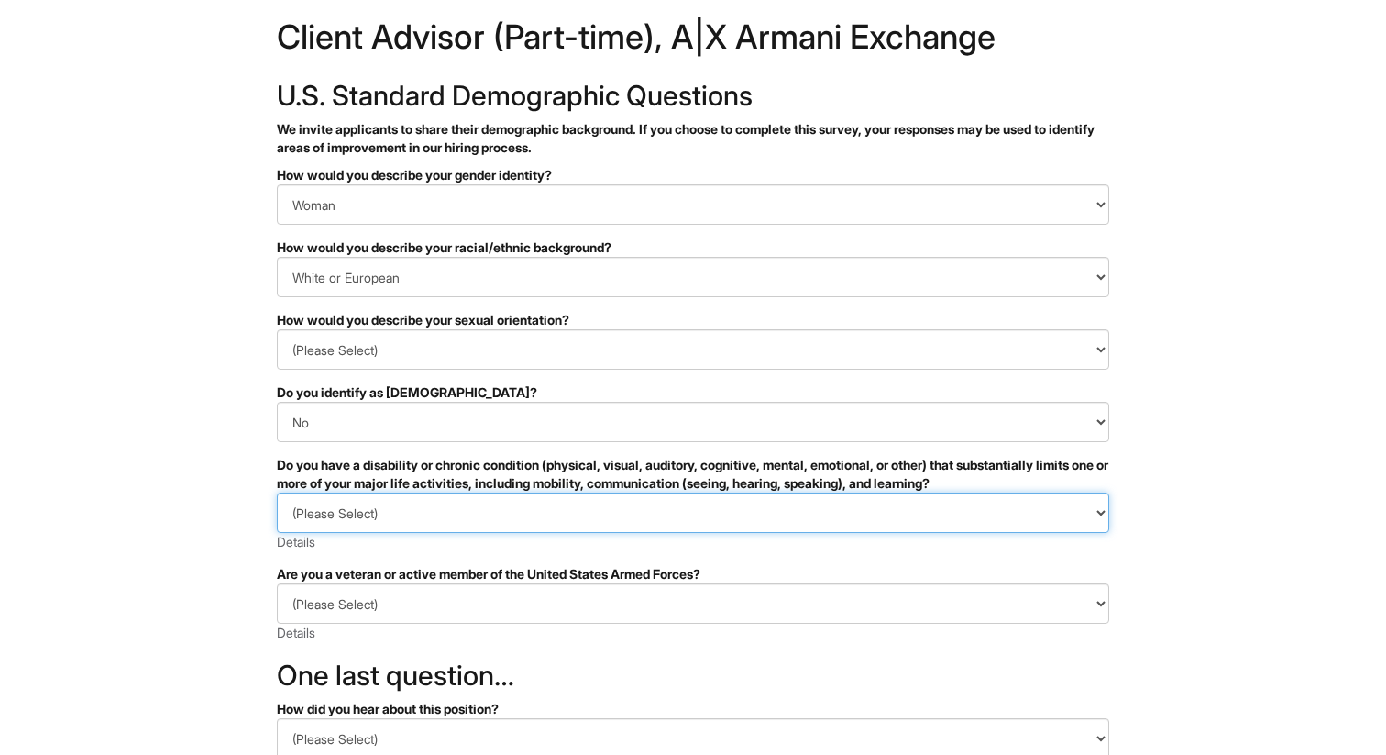
click at [337, 514] on select "(Please Select) YES, I HAVE A DISABILITY (or previously had a disability) NO, I…" at bounding box center [693, 512] width 833 height 40
select select "NO, I DON'T HAVE A DISABILITY"
click at [277, 492] on select "(Please Select) YES, I HAVE A DISABILITY (or previously had a disability) NO, I…" at bounding box center [693, 512] width 833 height 40
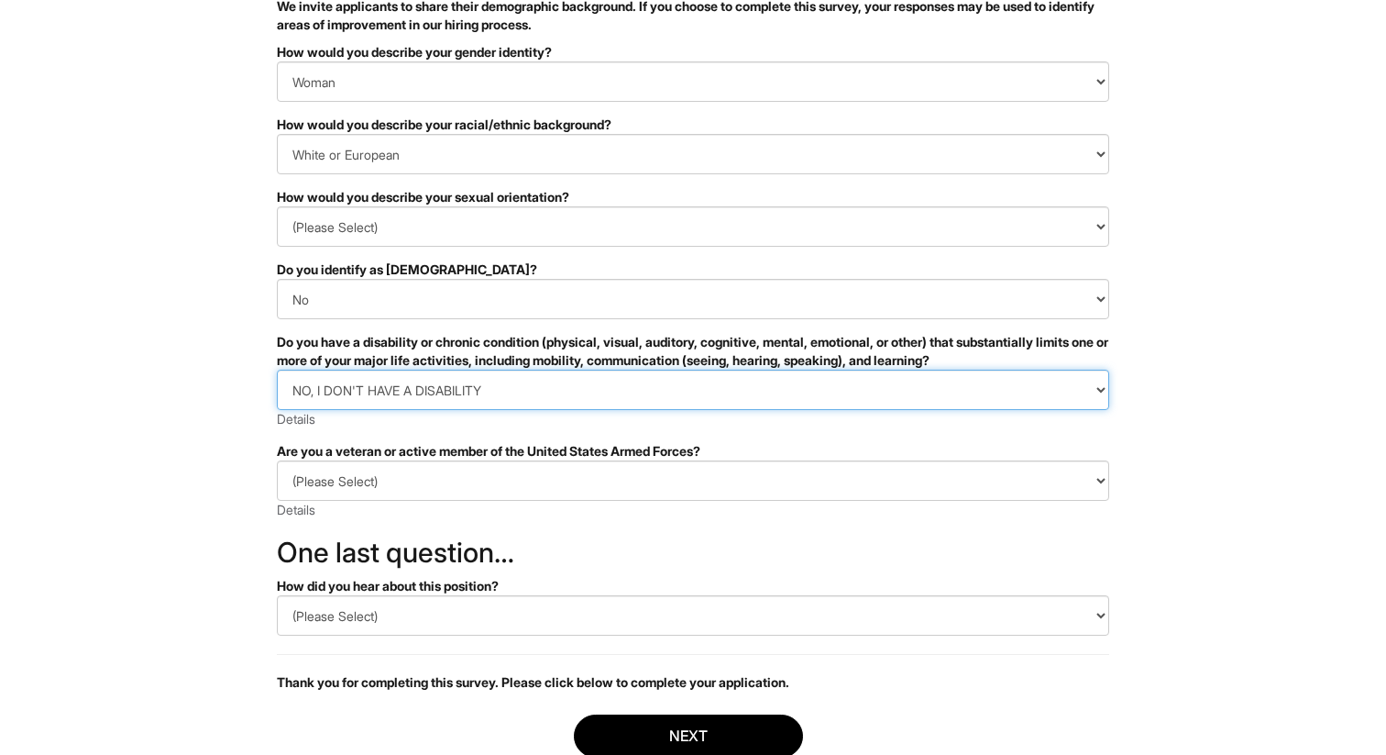
scroll to position [162, 0]
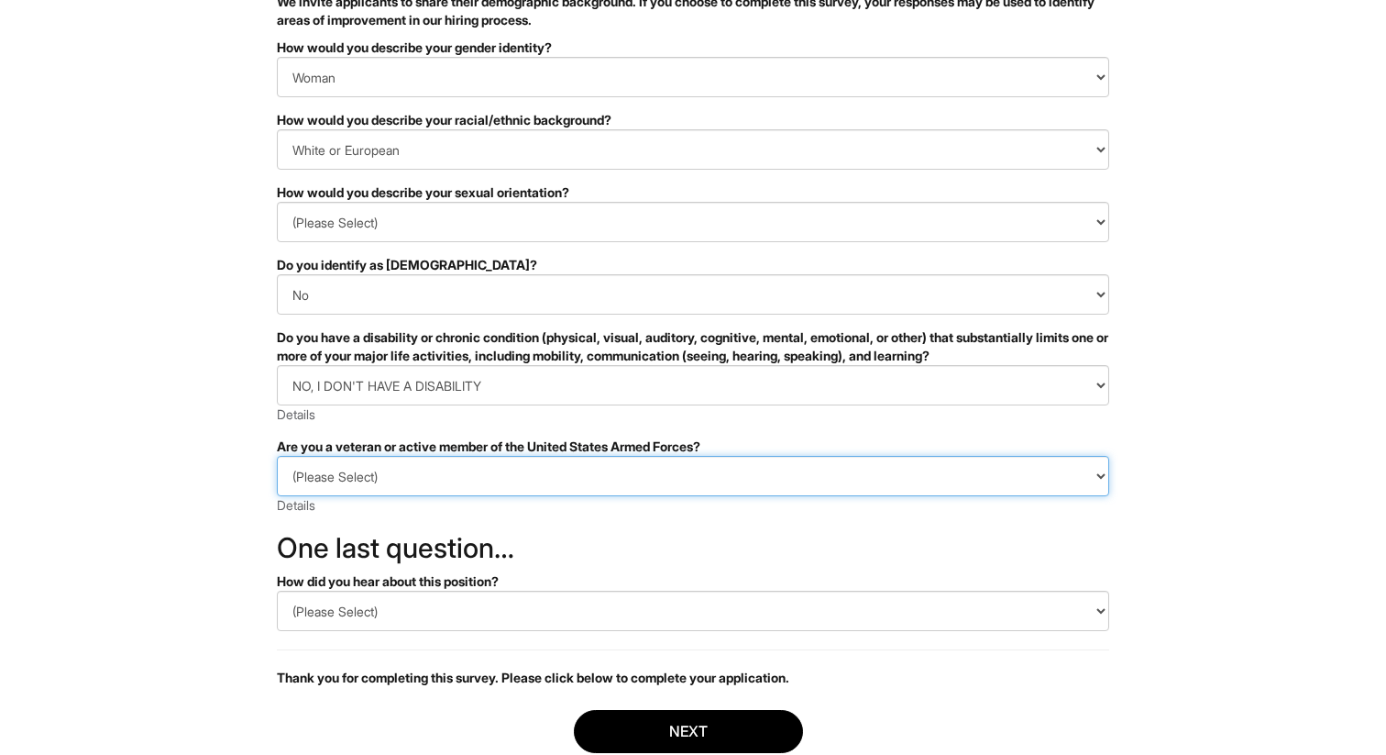
click at [373, 480] on select "(Please Select) I IDENTIFY AS ONE OR MORE OF THE CLASSIFICATIONS OF PROTECTED V…" at bounding box center [693, 476] width 833 height 40
select select "I AM NOT A PROTECTED VETERAN"
click at [277, 456] on select "(Please Select) I IDENTIFY AS ONE OR MORE OF THE CLASSIFICATIONS OF PROTECTED V…" at bounding box center [693, 476] width 833 height 40
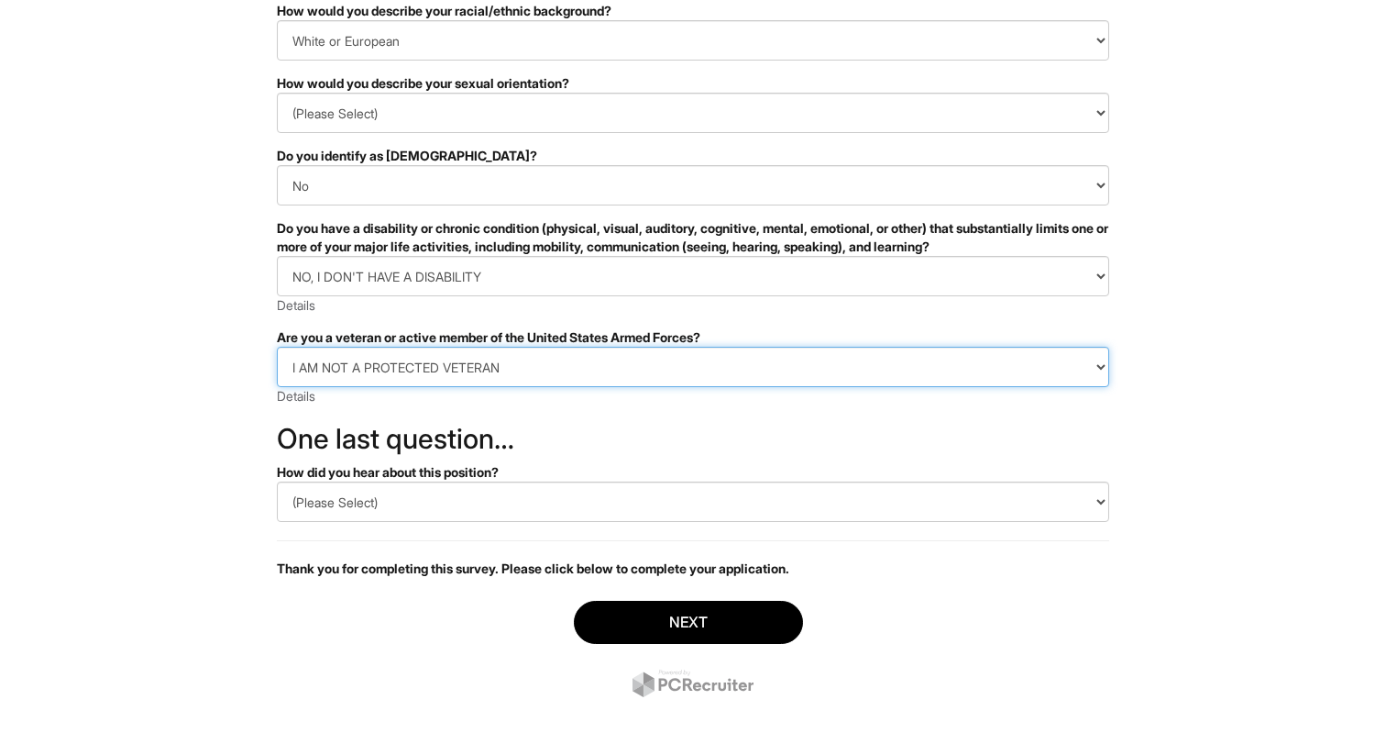
scroll to position [275, 0]
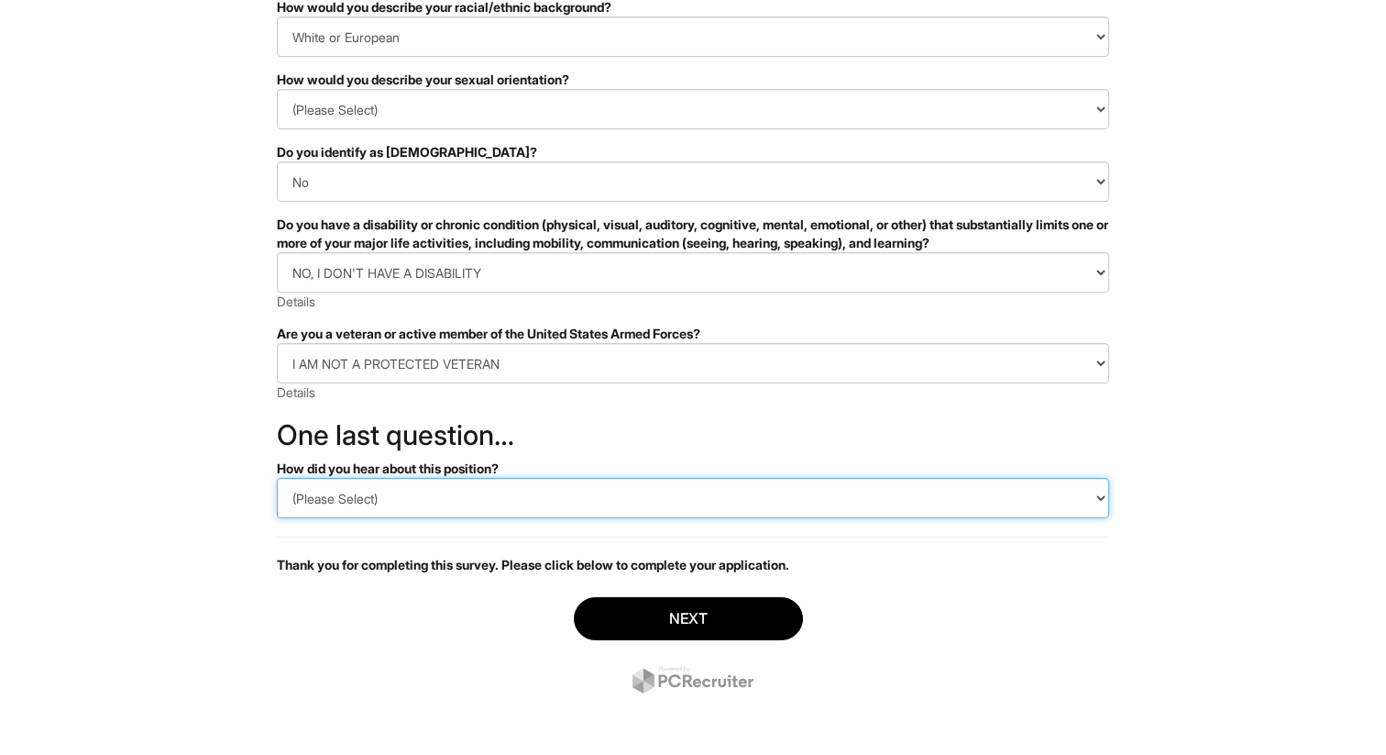
click at [373, 501] on select "(Please Select) CareerBuilder Indeed LinkedIn Monster Referral Other" at bounding box center [693, 498] width 833 height 40
click at [277, 478] on select "(Please Select) CareerBuilder Indeed LinkedIn Monster Referral Other" at bounding box center [693, 498] width 833 height 40
click at [409, 498] on select "(Please Select) CareerBuilder Indeed LinkedIn Monster Referral Other" at bounding box center [693, 498] width 833 height 40
click at [277, 478] on select "(Please Select) CareerBuilder Indeed LinkedIn Monster Referral Other" at bounding box center [693, 498] width 833 height 40
click at [418, 491] on select "(Please Select) CareerBuilder Indeed LinkedIn Monster Referral Other" at bounding box center [693, 498] width 833 height 40
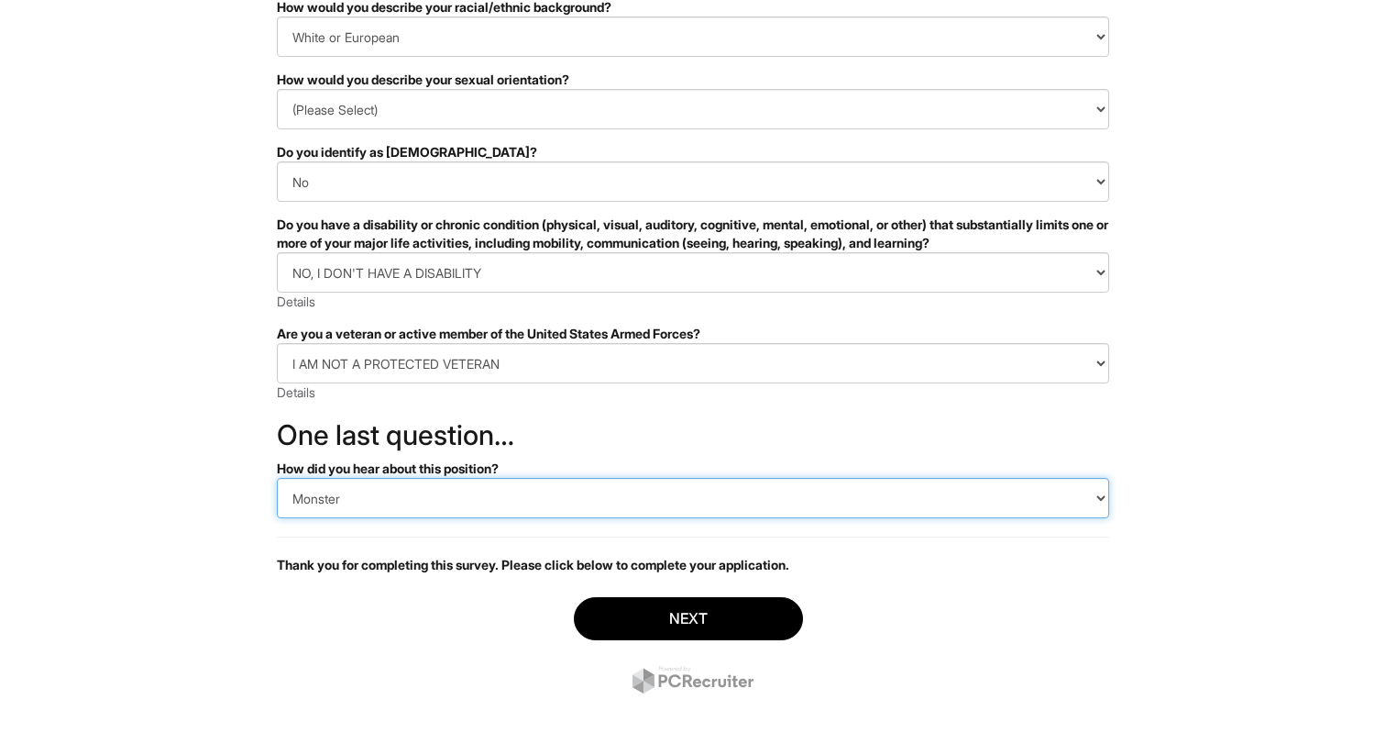
select select "LinkedIn"
click at [277, 478] on select "(Please Select) CareerBuilder Indeed LinkedIn Monster Referral Other" at bounding box center [693, 498] width 833 height 40
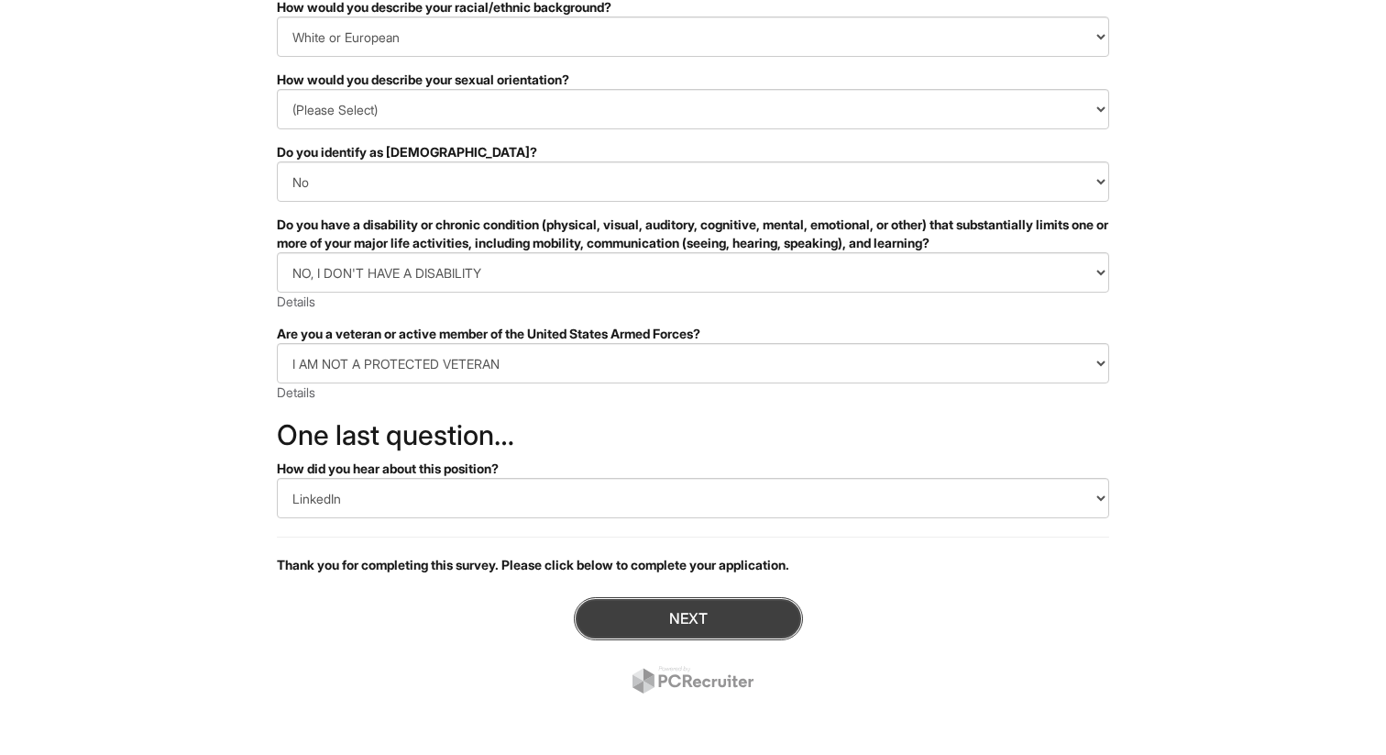
click at [646, 600] on button "Next" at bounding box center [688, 618] width 229 height 43
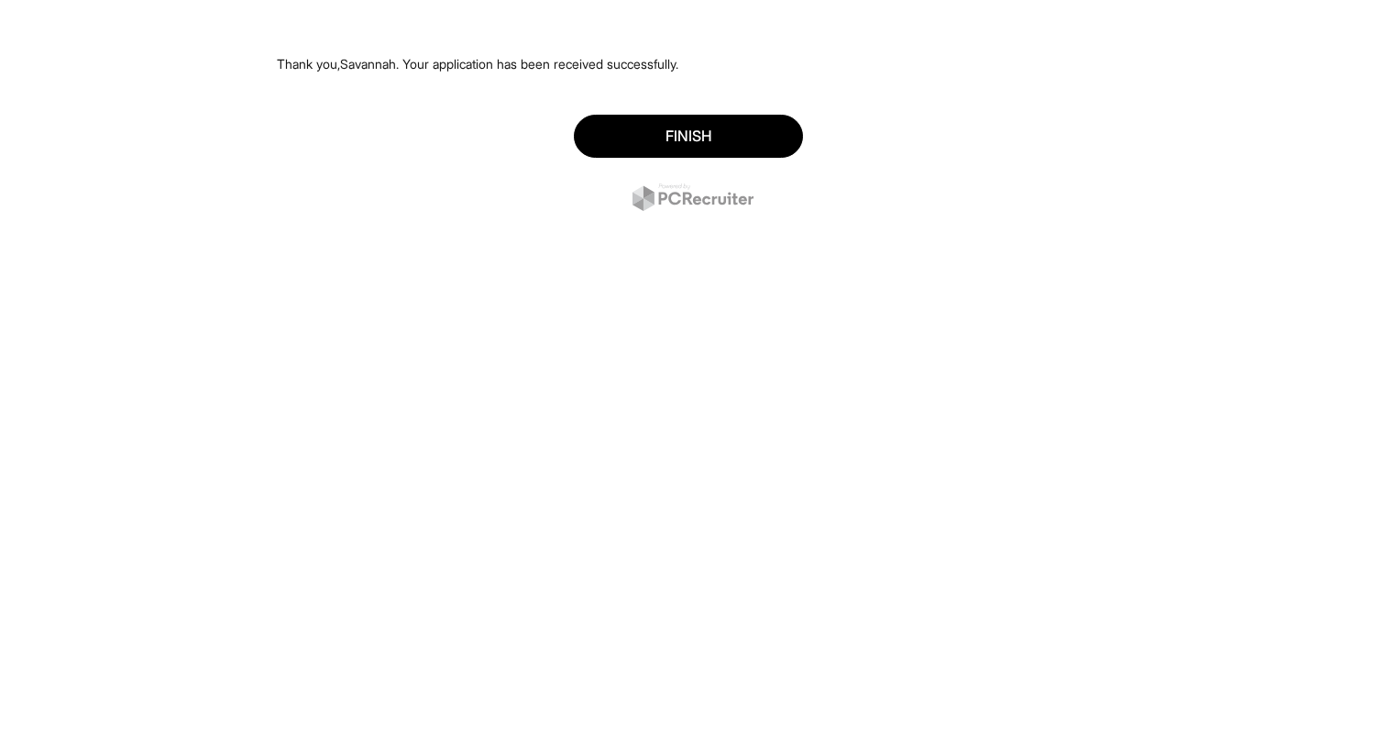
click at [650, 108] on div "Finish" at bounding box center [693, 165] width 833 height 128
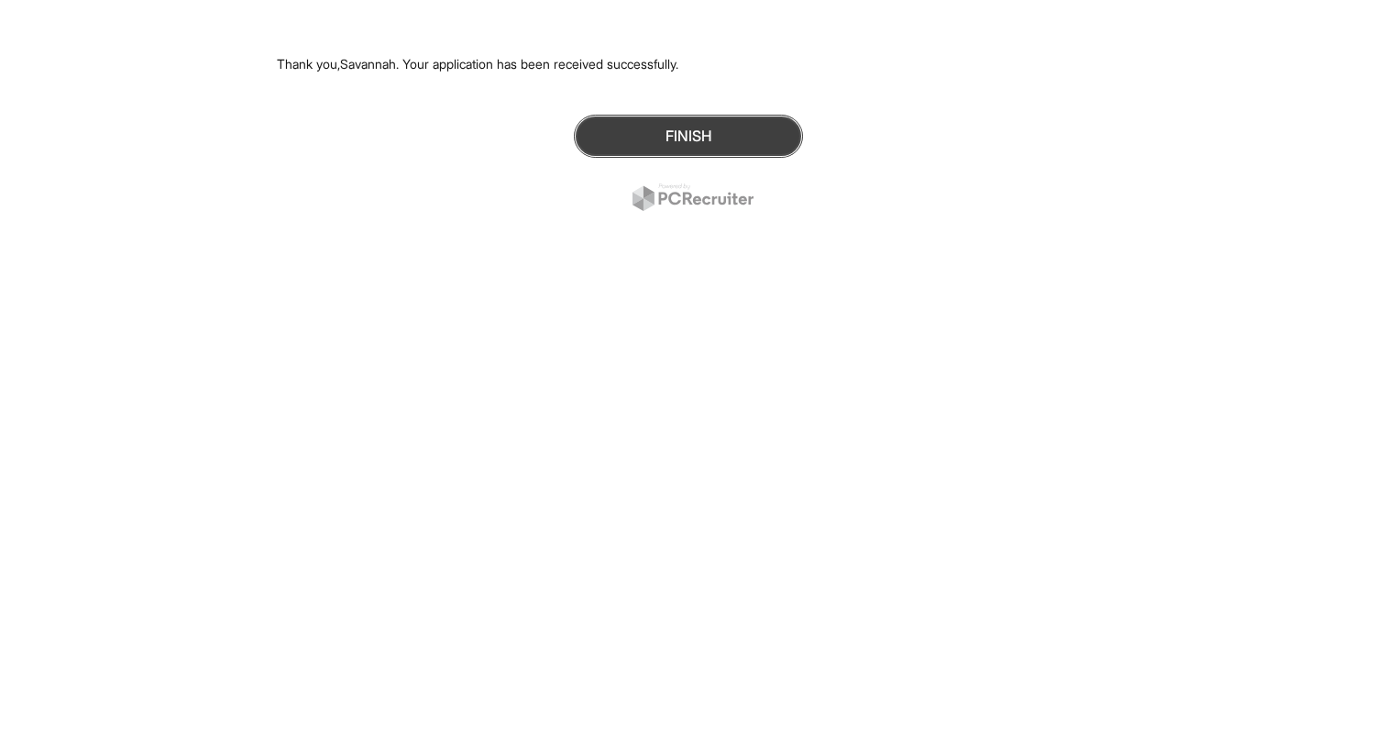
click at [639, 131] on button "Finish" at bounding box center [688, 136] width 229 height 43
